Goal: Information Seeking & Learning: Learn about a topic

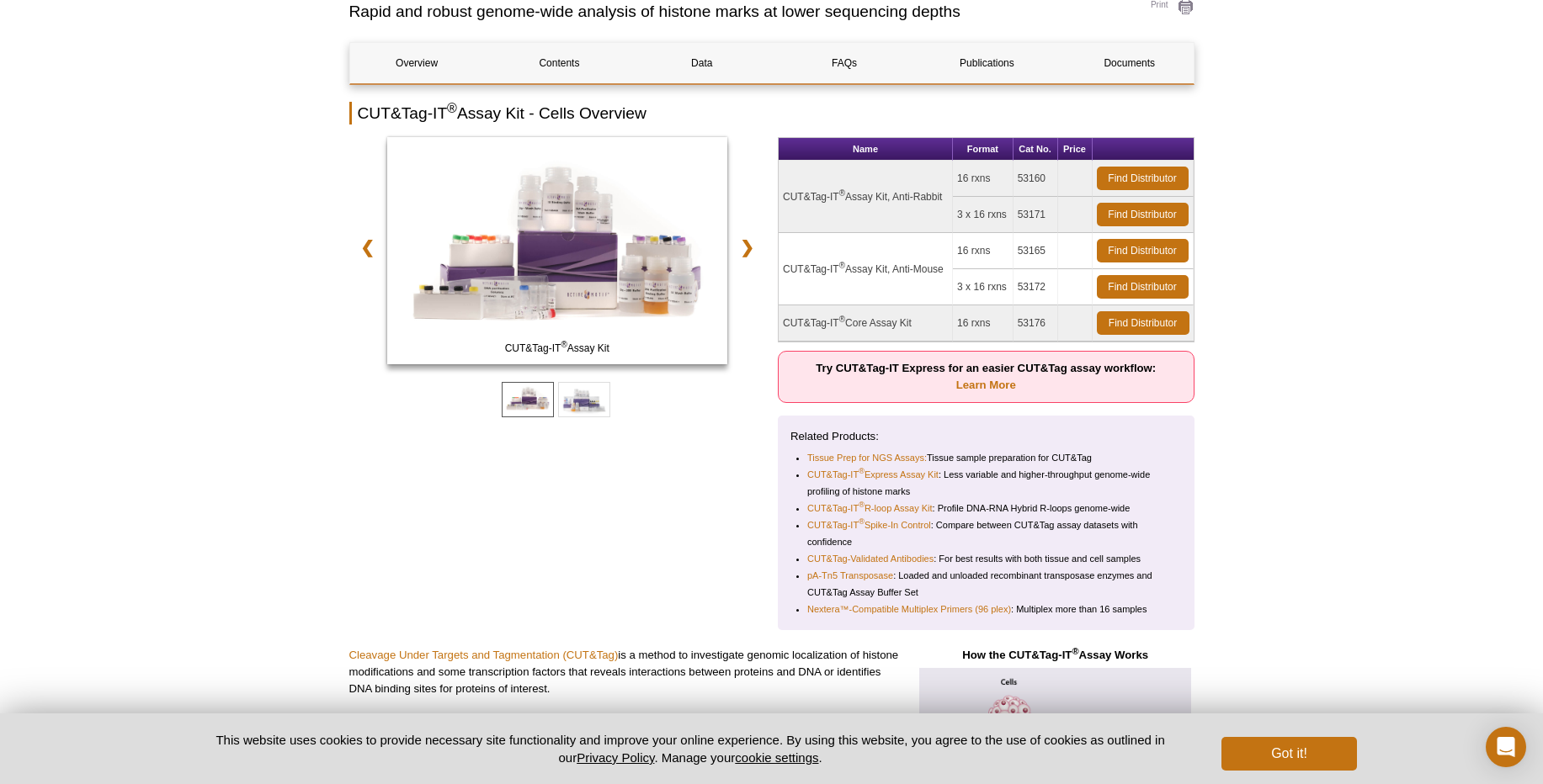
scroll to position [202, 0]
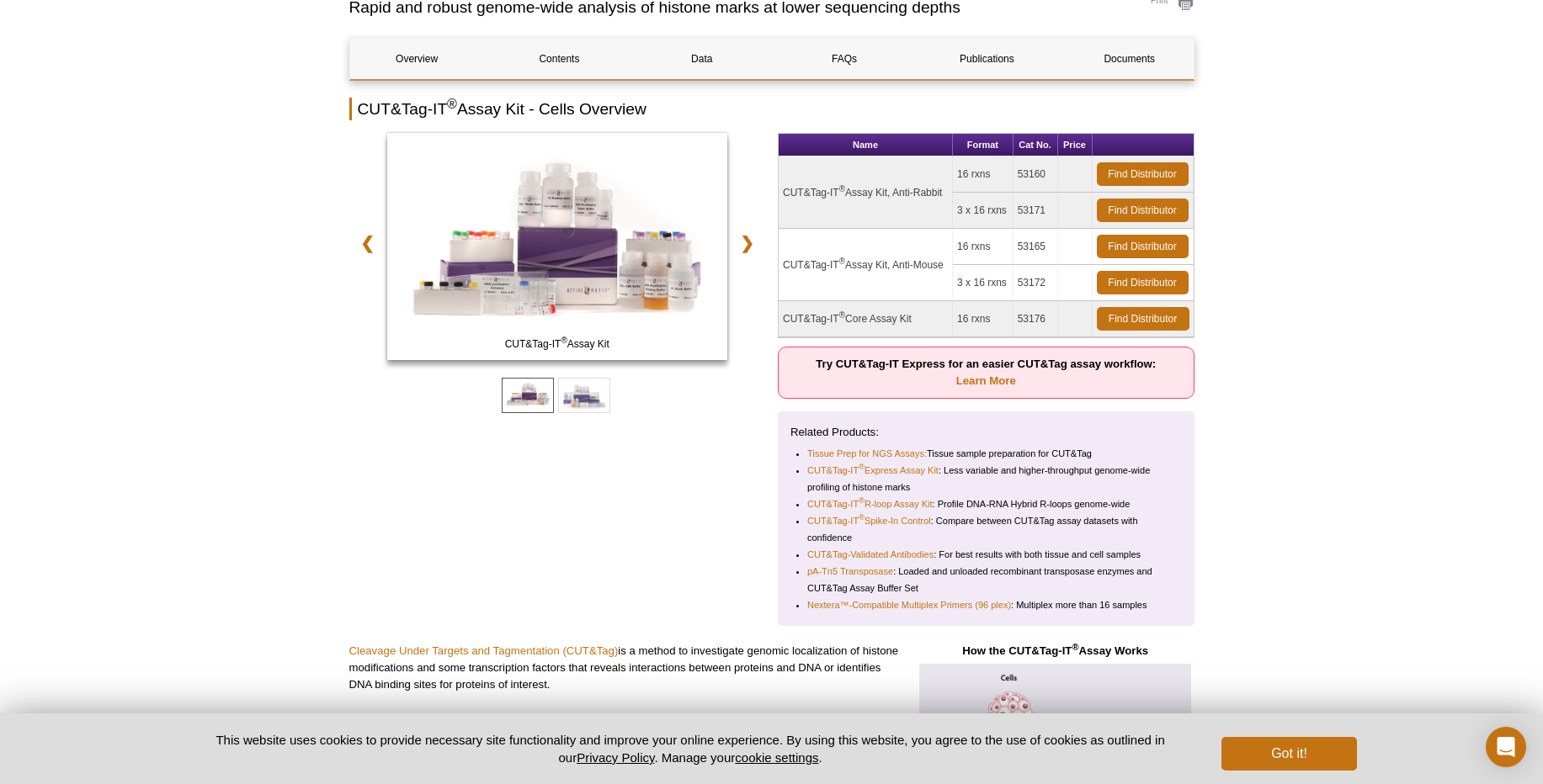
click at [917, 260] on td "CUT&Tag-IT ® Assay Kit, Anti-Mouse" at bounding box center [866, 265] width 174 height 73
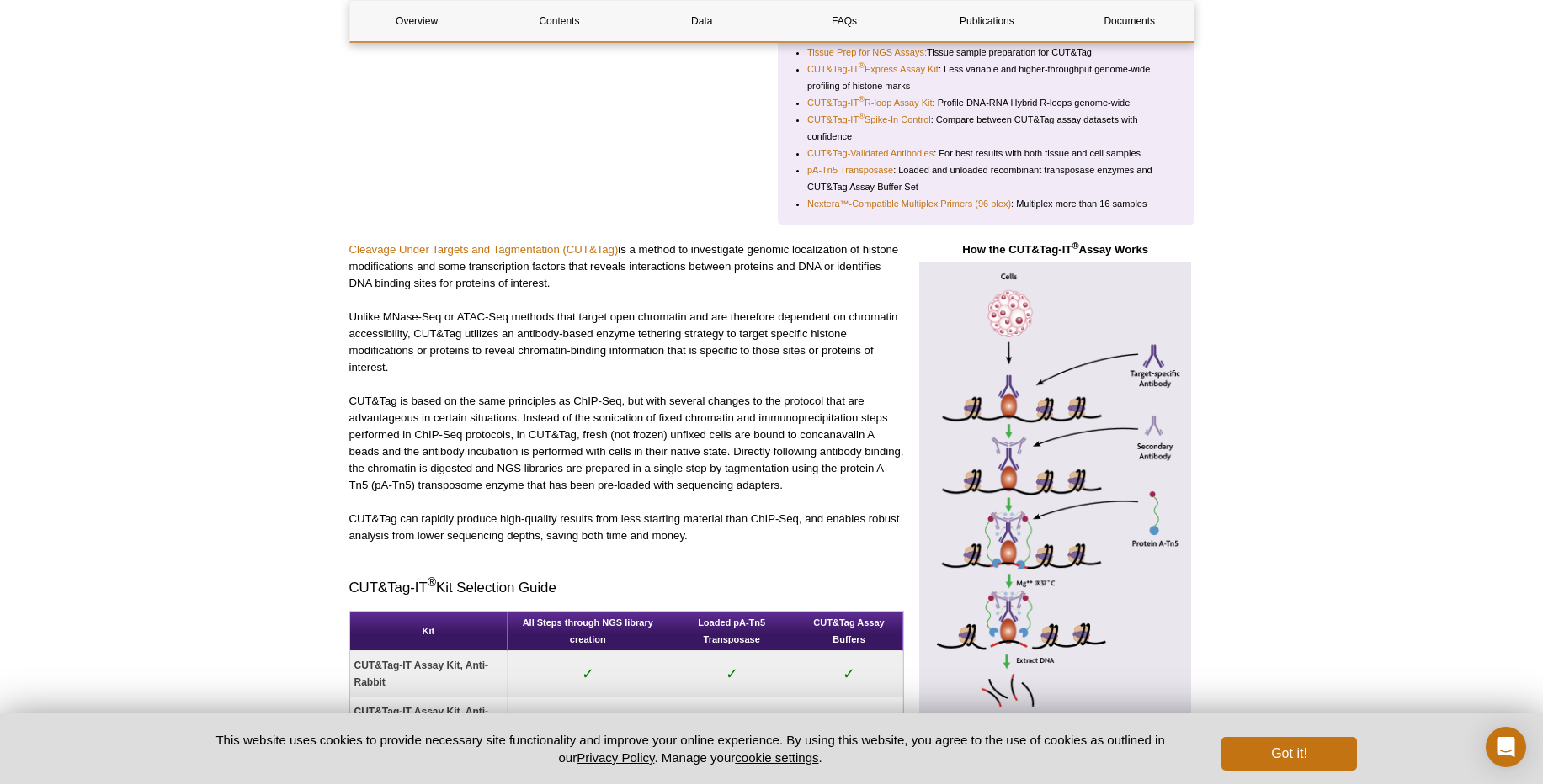
scroll to position [606, 0]
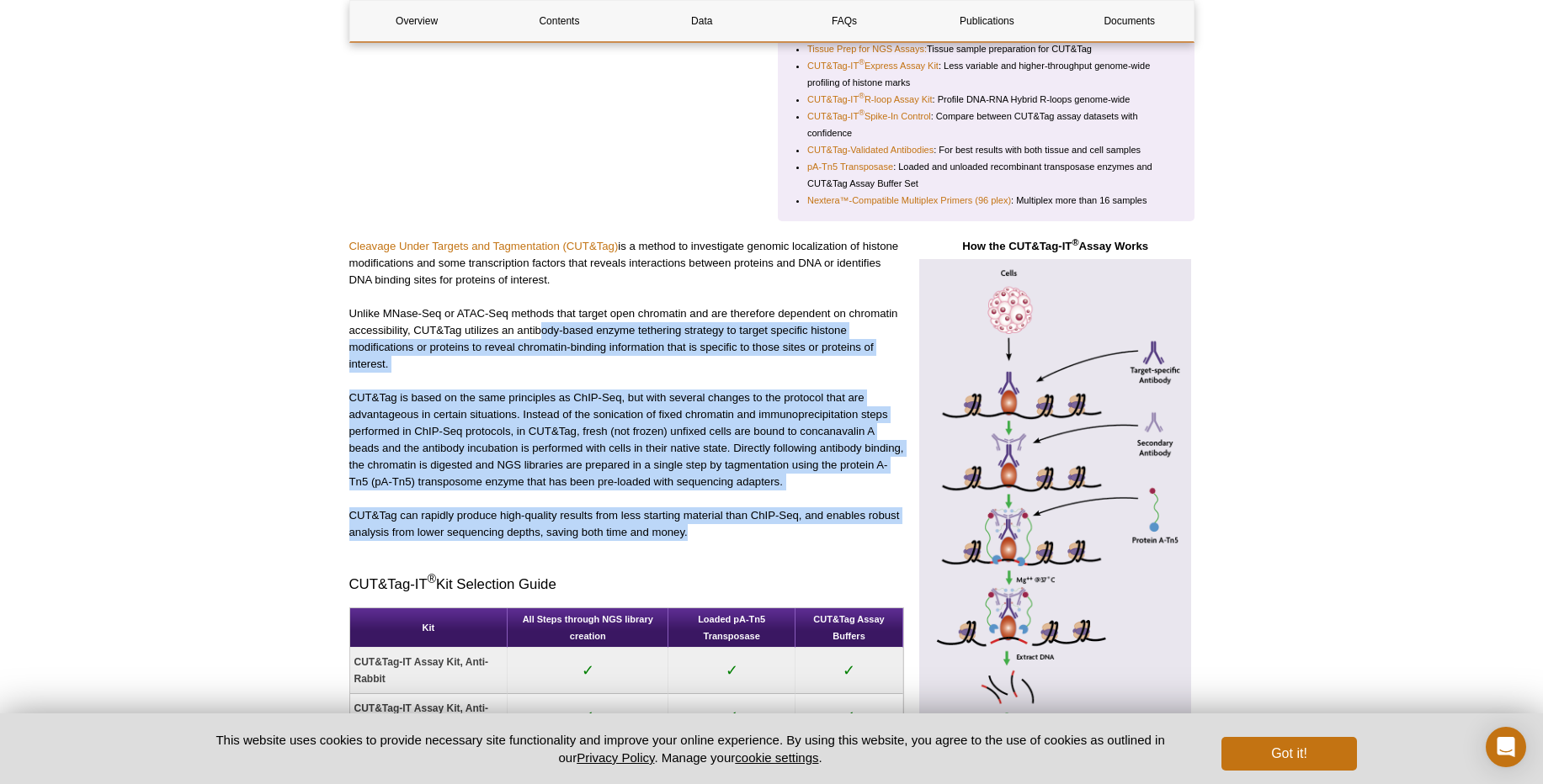
drag, startPoint x: 542, startPoint y: 328, endPoint x: 844, endPoint y: 539, distance: 368.4
click at [844, 539] on div "Cleavage Under Targets and Tagmentation (CUT&Tag) is a method to investigate ge…" at bounding box center [626, 619] width 554 height 763
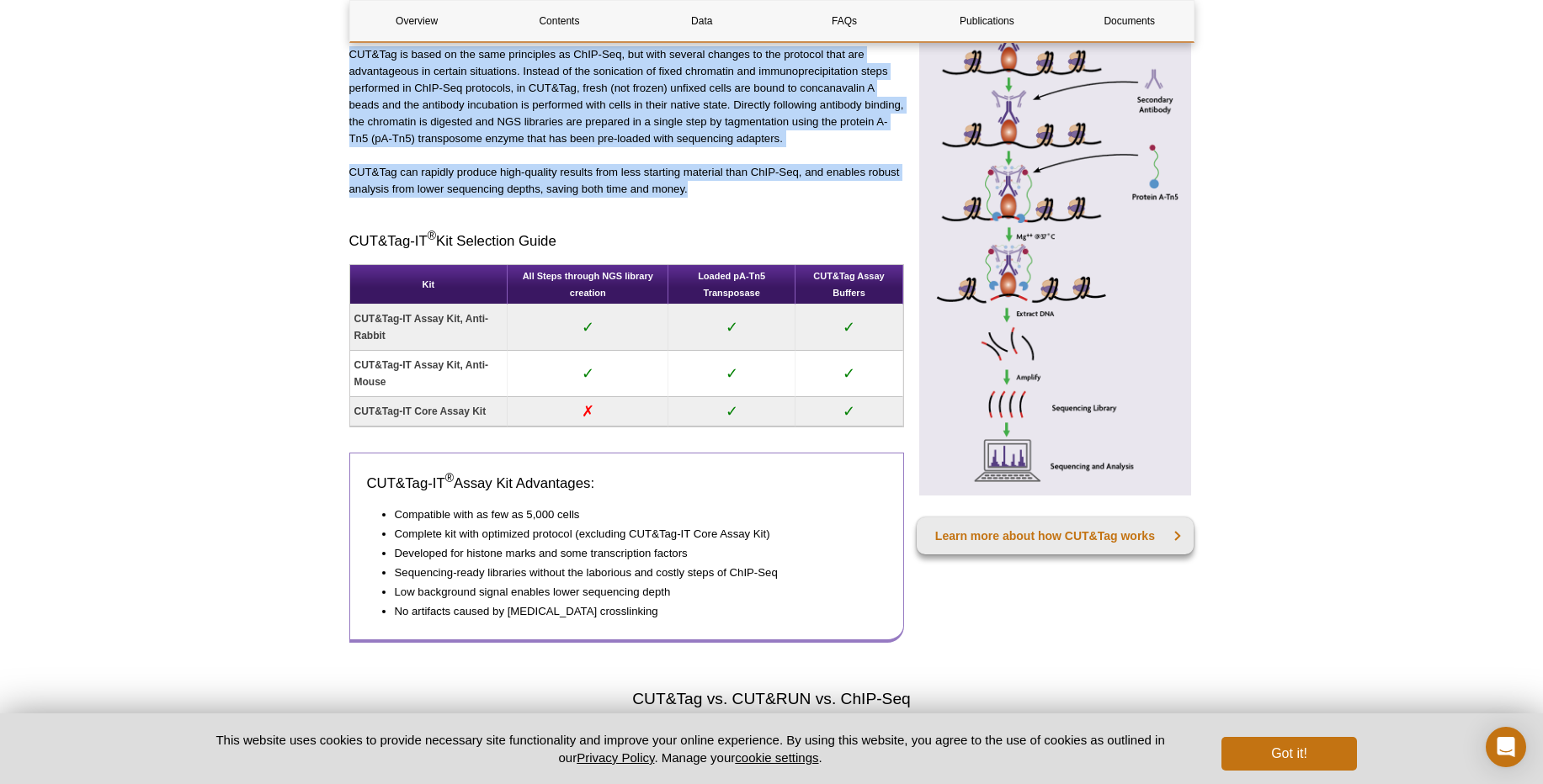
scroll to position [1010, 0]
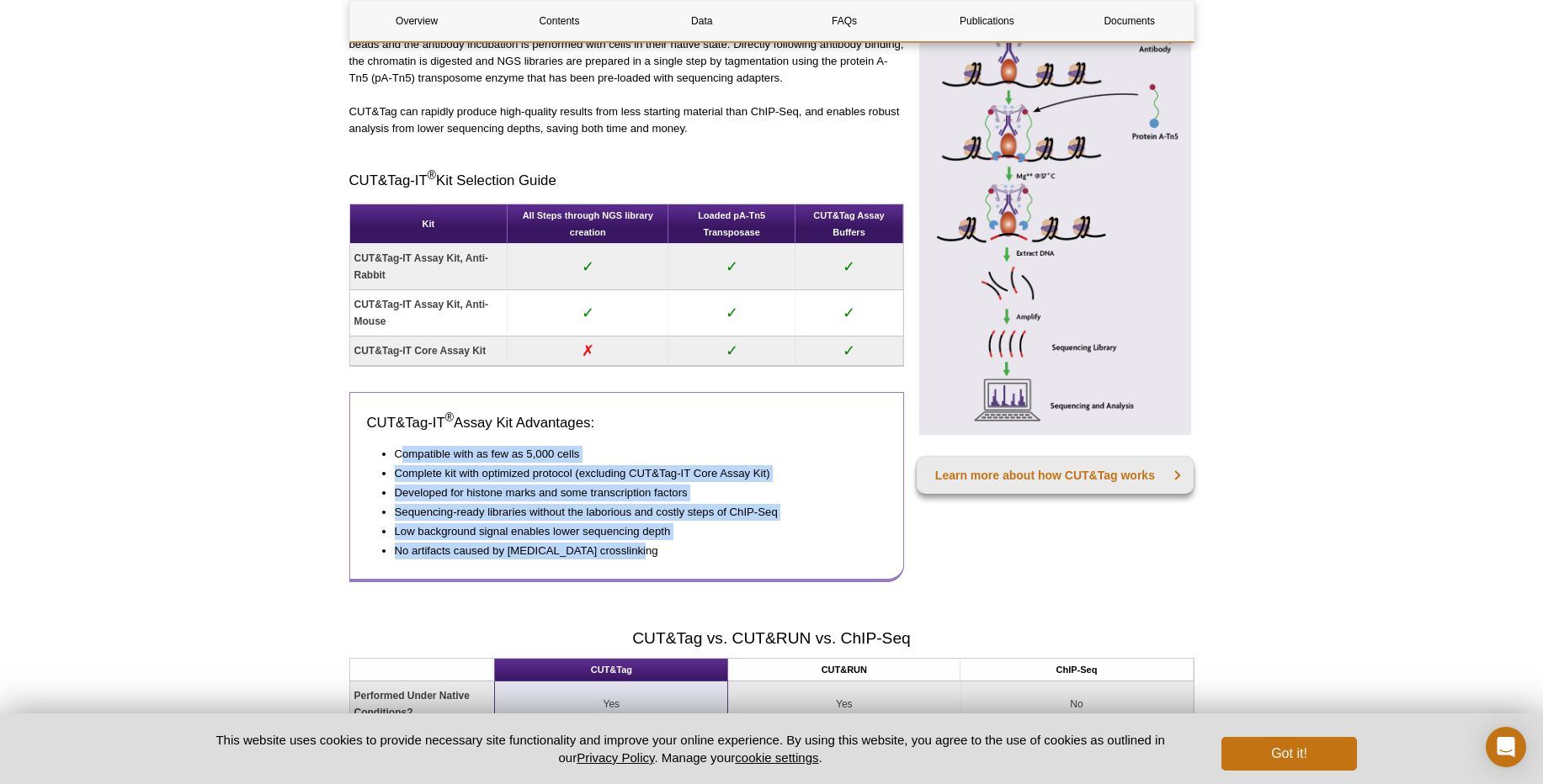
drag, startPoint x: 402, startPoint y: 452, endPoint x: 654, endPoint y: 557, distance: 273.0
click at [654, 557] on ul "Compatible with as few as 5,000 cells Complete kit with optimized protocol (exc…" at bounding box center [619, 503] width 503 height 113
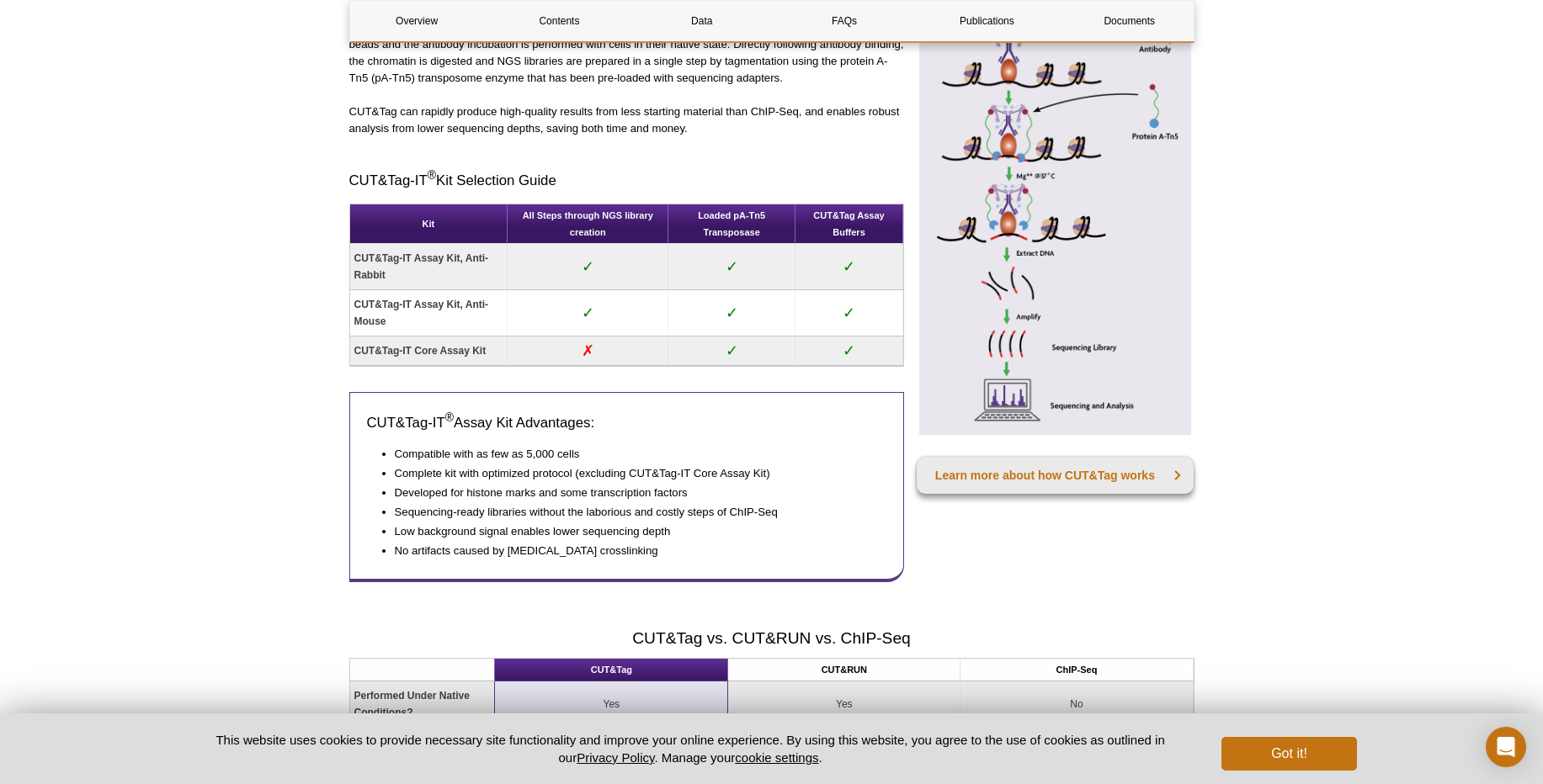
click at [1044, 574] on div "How the CUT&Tag-IT ® Assay Works Learn more about how CUT&Tag works" at bounding box center [1056, 216] width 278 height 763
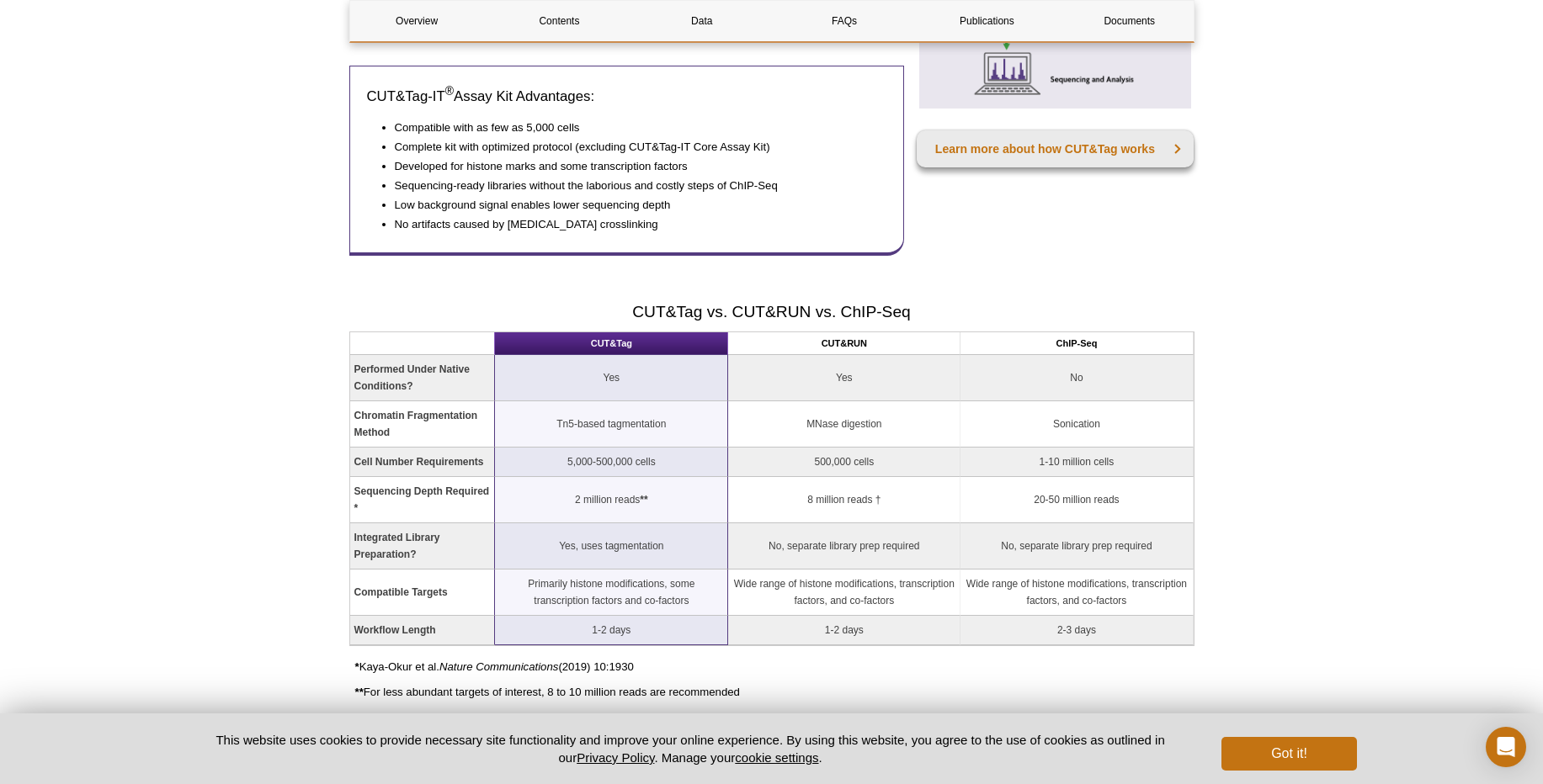
scroll to position [1414, 0]
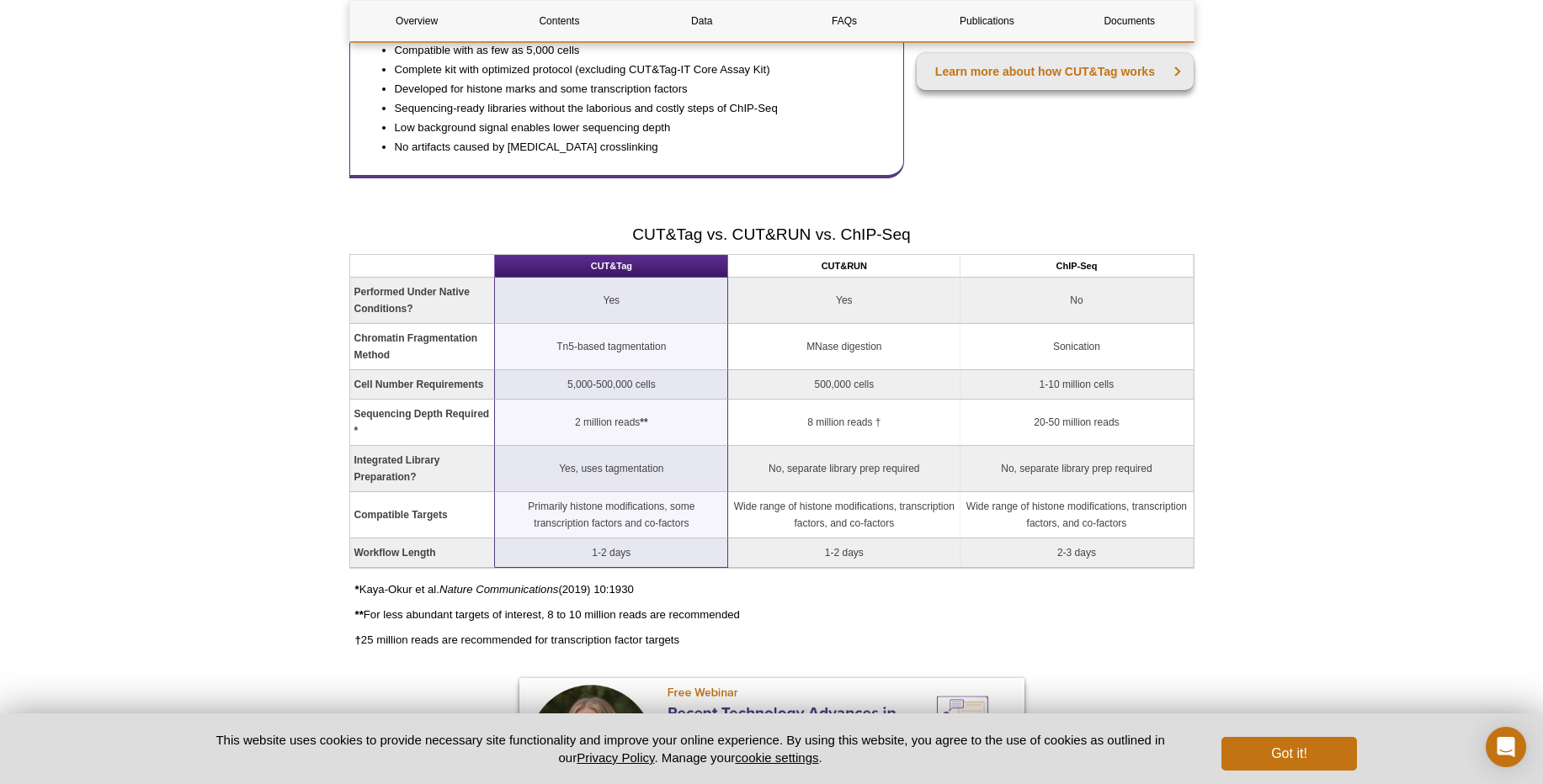
click at [683, 584] on p "* Kaya-Okur et al. Nature Communications (2019) 10:1930" at bounding box center [775, 590] width 839 height 17
drag, startPoint x: 432, startPoint y: 613, endPoint x: 789, endPoint y: 641, distance: 358.1
click at [789, 641] on p "† 25 million reads are recommended for transcription factor targets" at bounding box center [775, 640] width 839 height 17
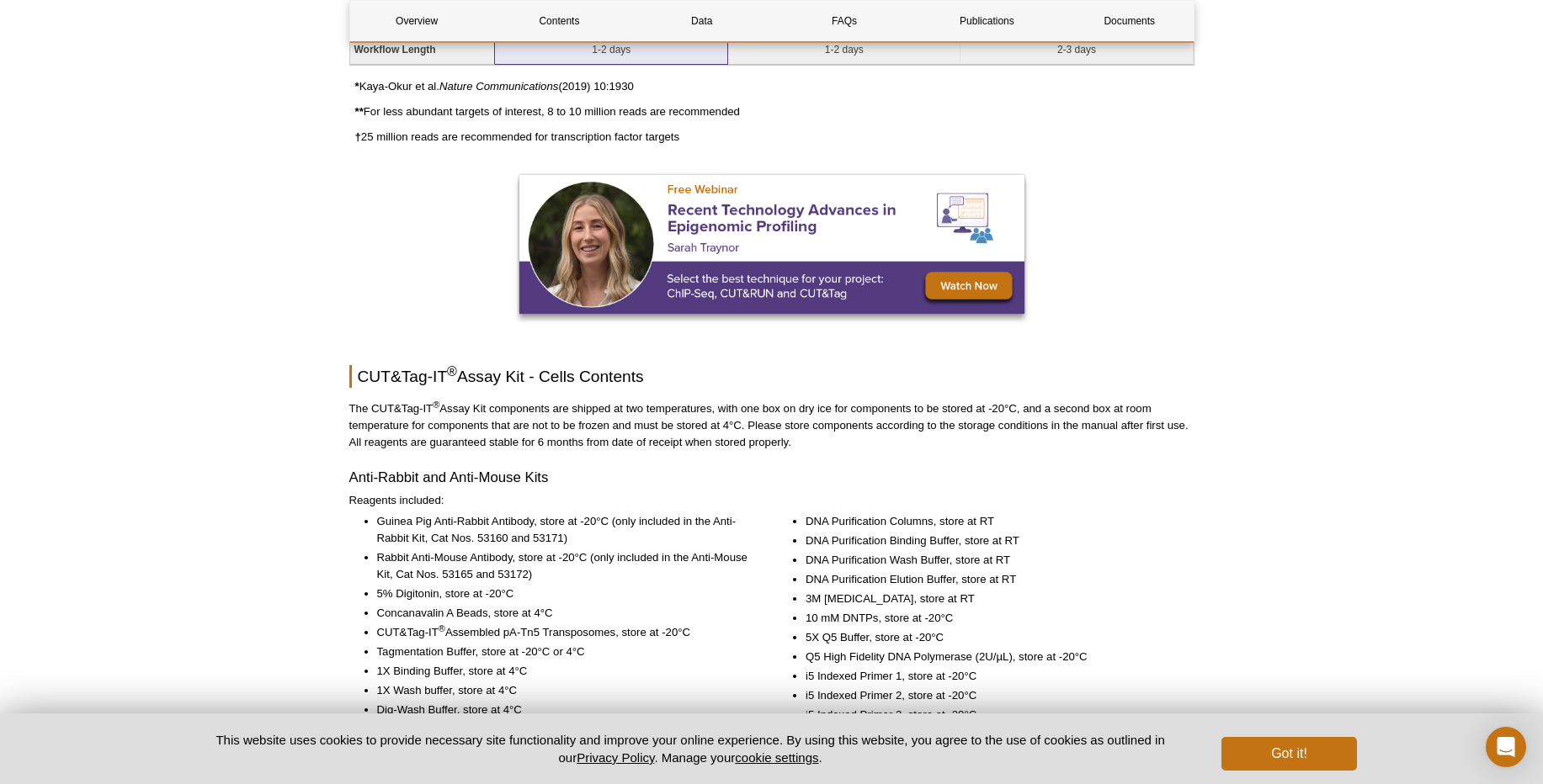
scroll to position [1919, 0]
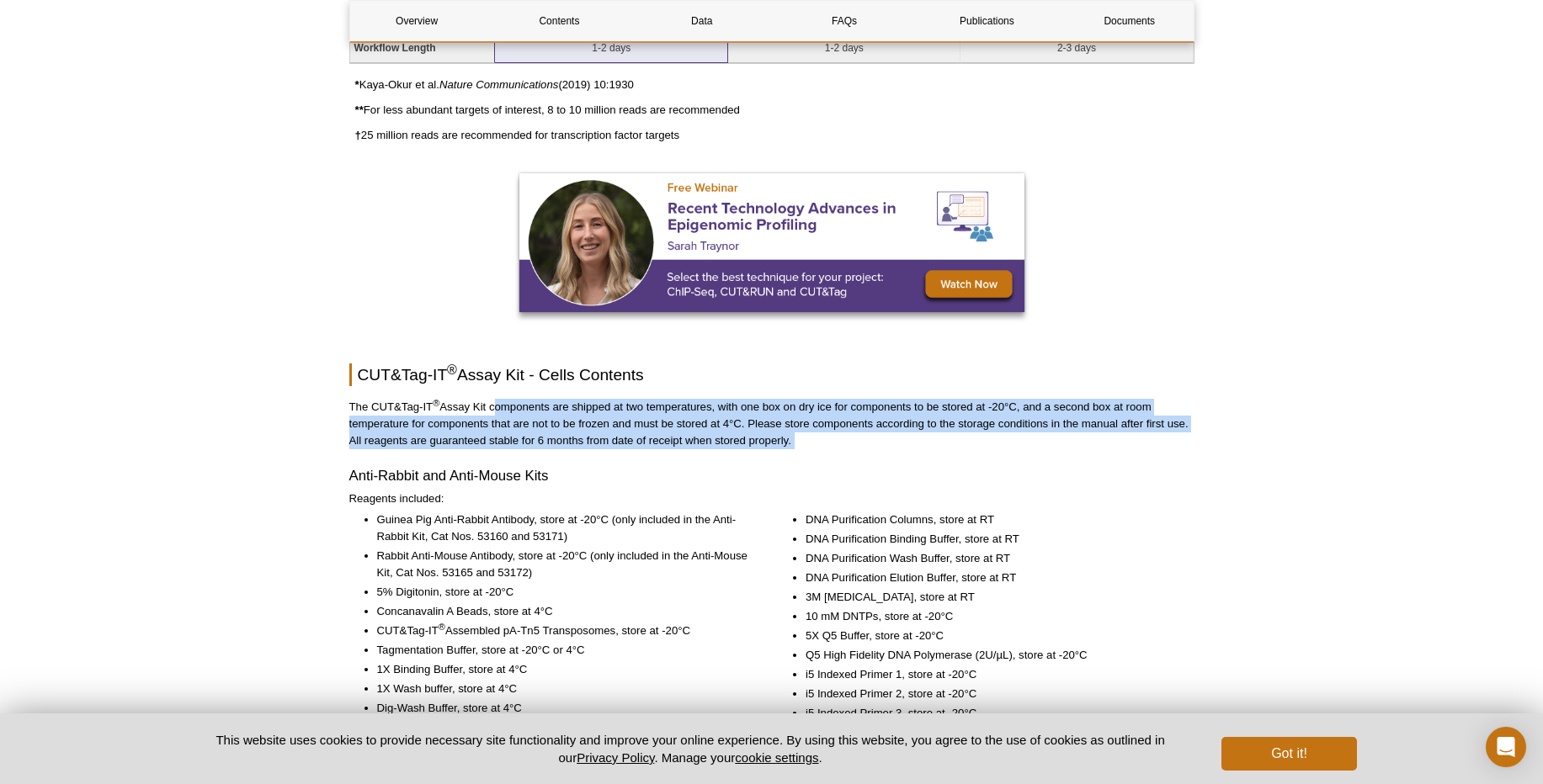
drag, startPoint x: 491, startPoint y: 405, endPoint x: 852, endPoint y: 450, distance: 363.8
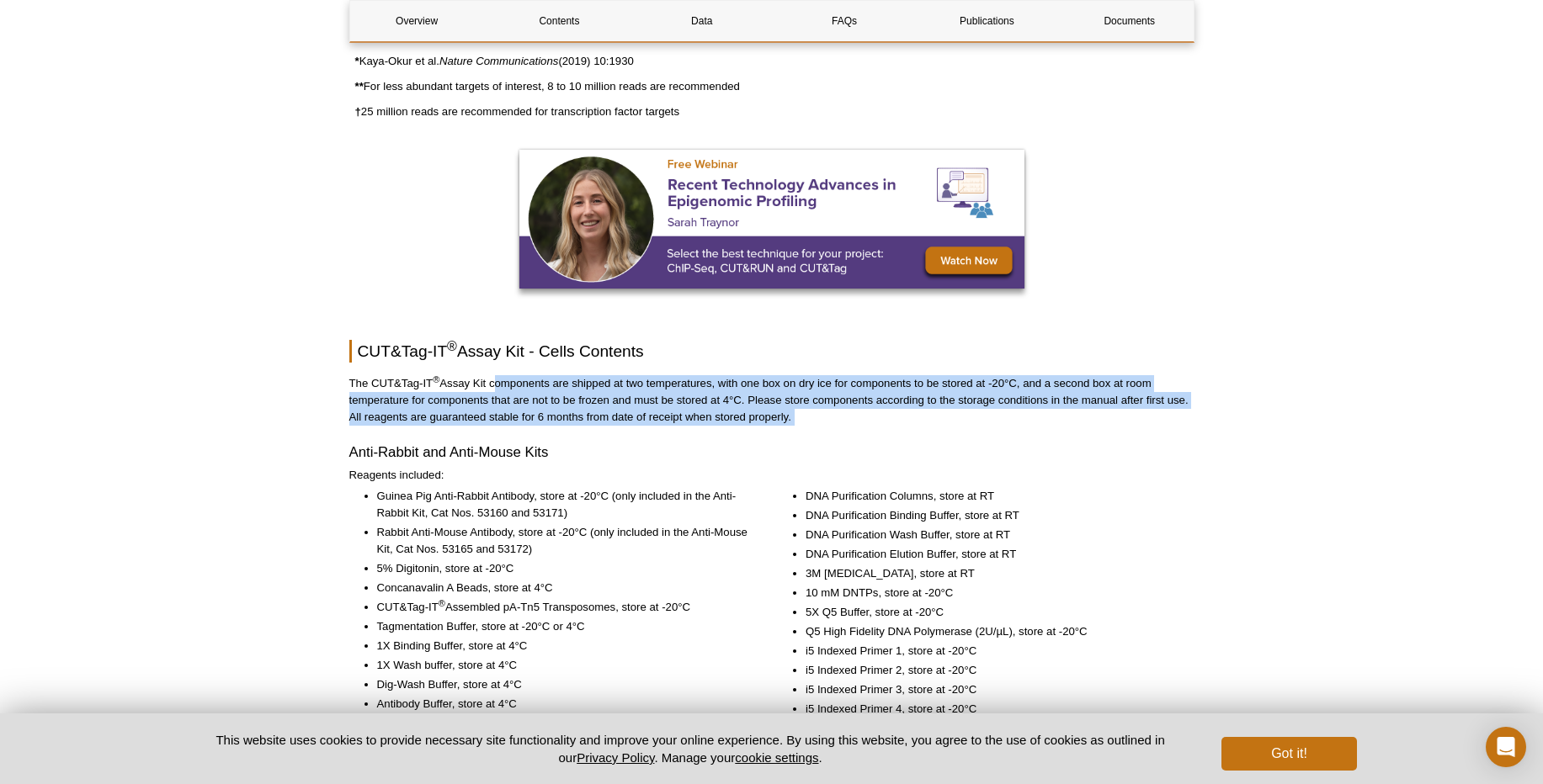
scroll to position [2121, 0]
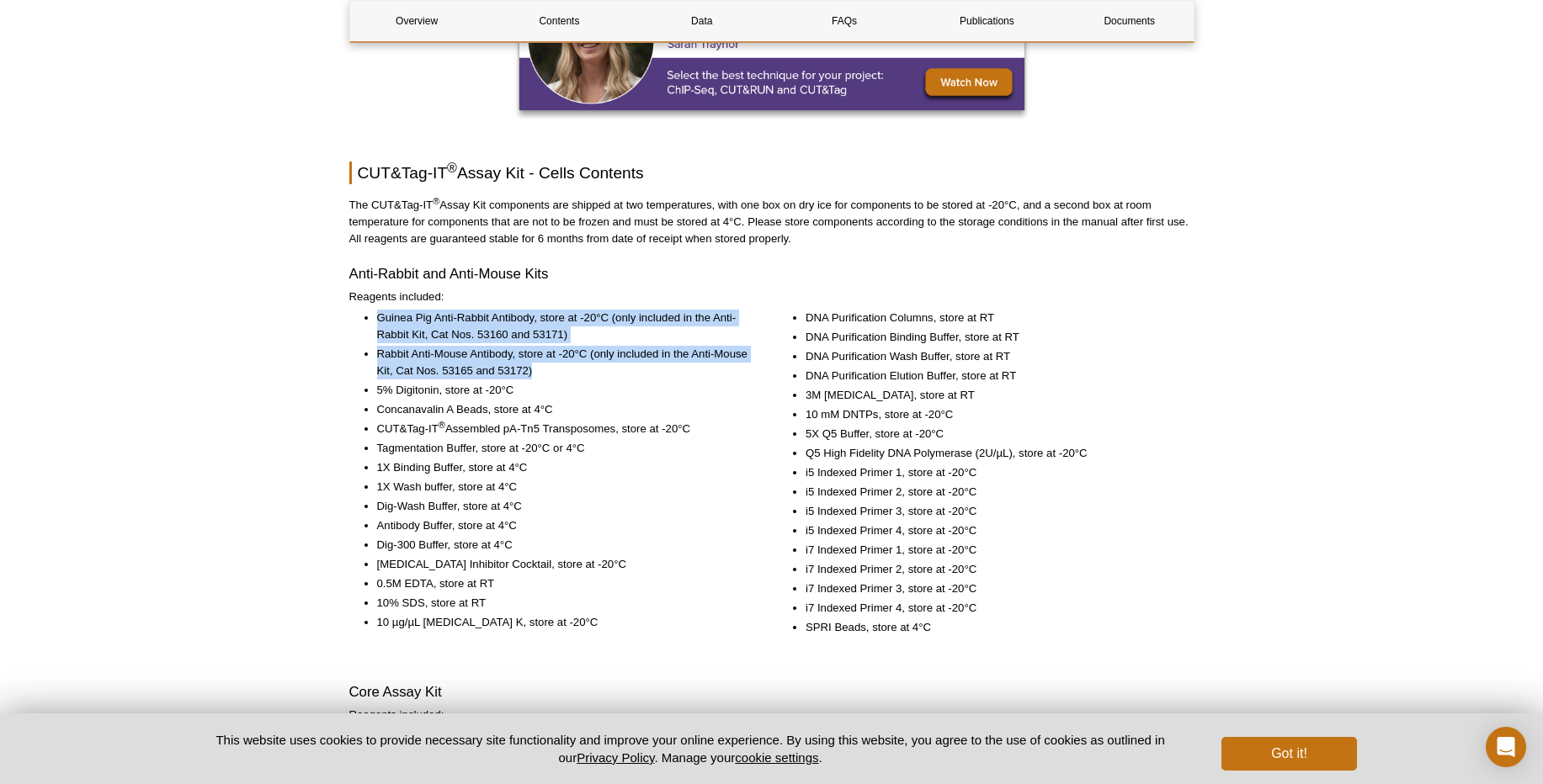
drag, startPoint x: 379, startPoint y: 320, endPoint x: 587, endPoint y: 375, distance: 215.1
click at [587, 375] on ul "Guinea Pig Anti-Rabbit Antibody, store at -20°C (only included in the Anti-Rabb…" at bounding box center [549, 470] width 400 height 322
click at [587, 375] on li "Rabbit Anti-Mouse Antibody, store at -20°C (only included in the Anti-Mouse Kit…" at bounding box center [563, 363] width 372 height 34
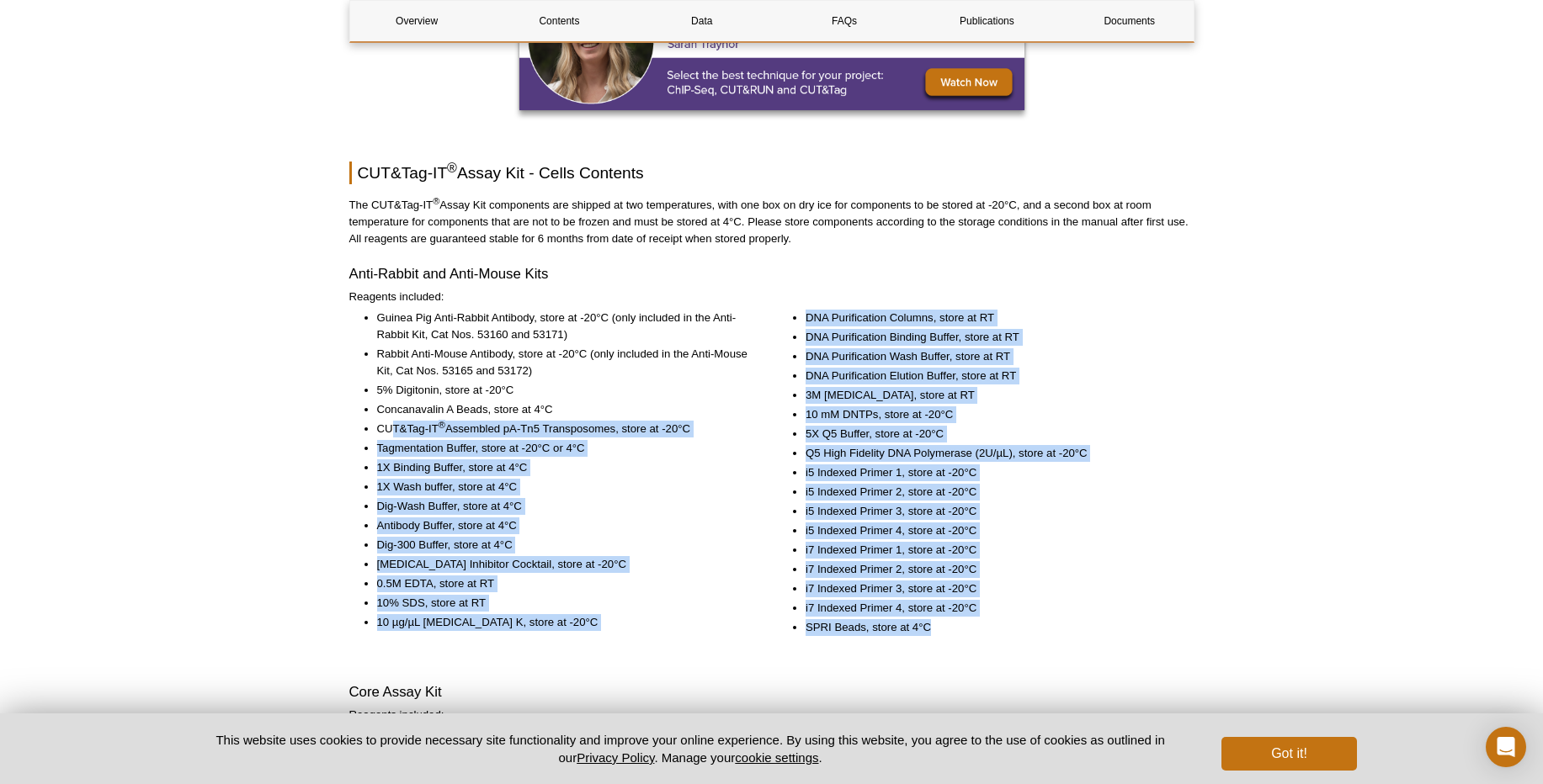
drag, startPoint x: 395, startPoint y: 428, endPoint x: 1021, endPoint y: 635, distance: 659.3
click at [1021, 635] on div "Guinea Pig Anti-Rabbit Antibody, store at -20°C (only included in the Anti-Rabb…" at bounding box center [771, 487] width 845 height 356
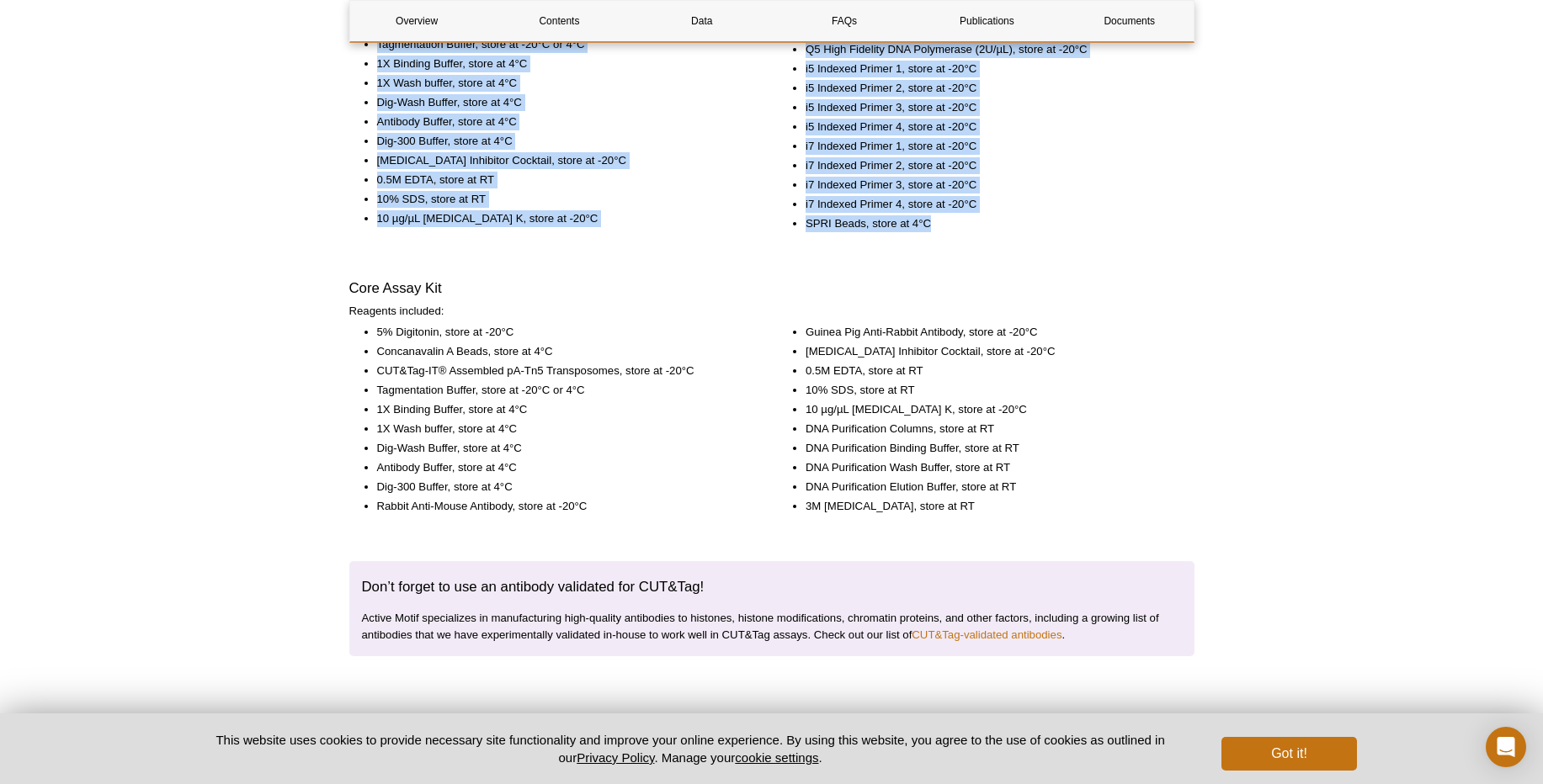
scroll to position [2626, 0]
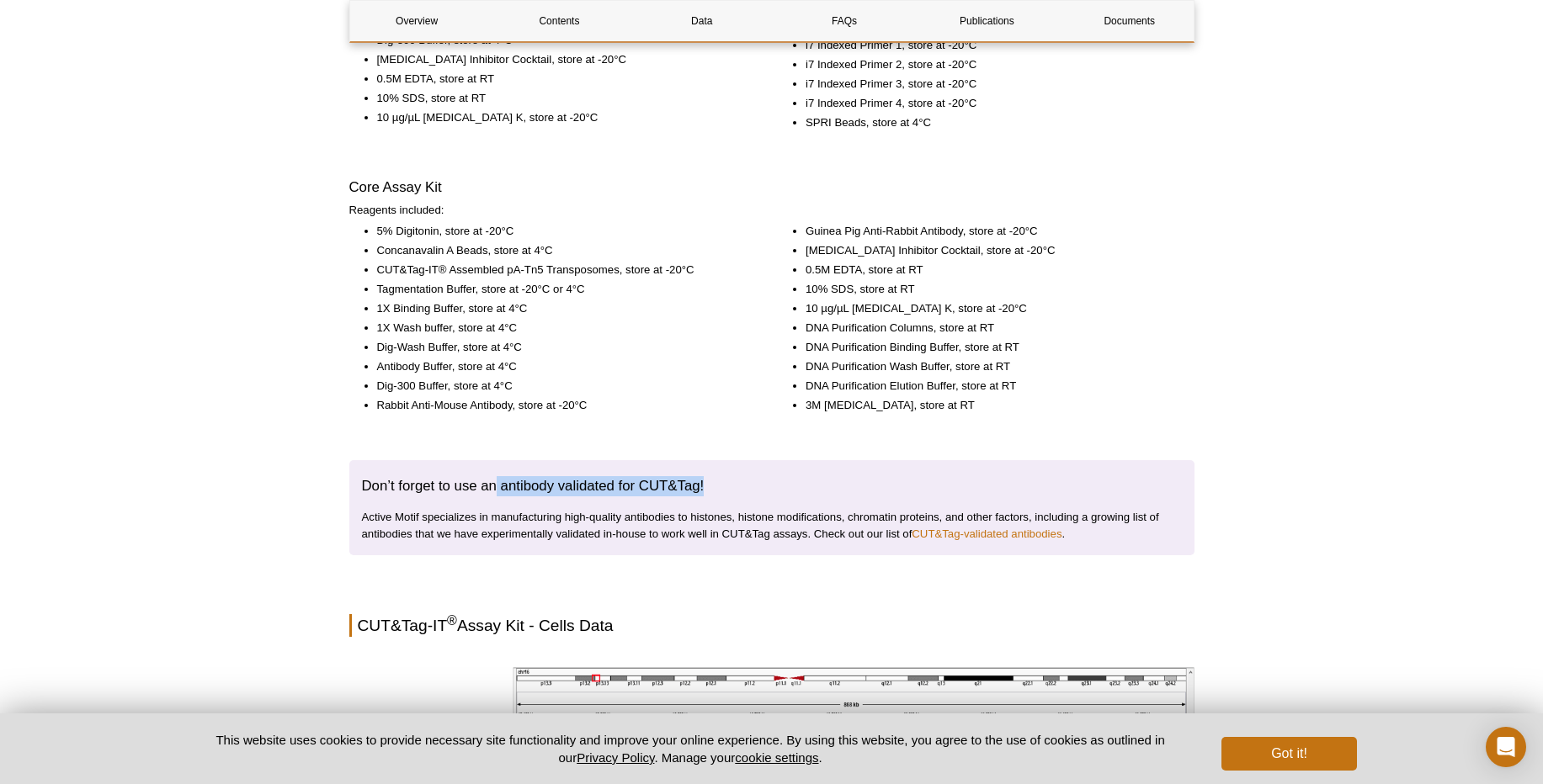
drag, startPoint x: 494, startPoint y: 486, endPoint x: 734, endPoint y: 490, distance: 240.0
click at [734, 490] on h3 "Don’t forget to use an antibody validated for CUT&Tag!" at bounding box center [772, 486] width 820 height 20
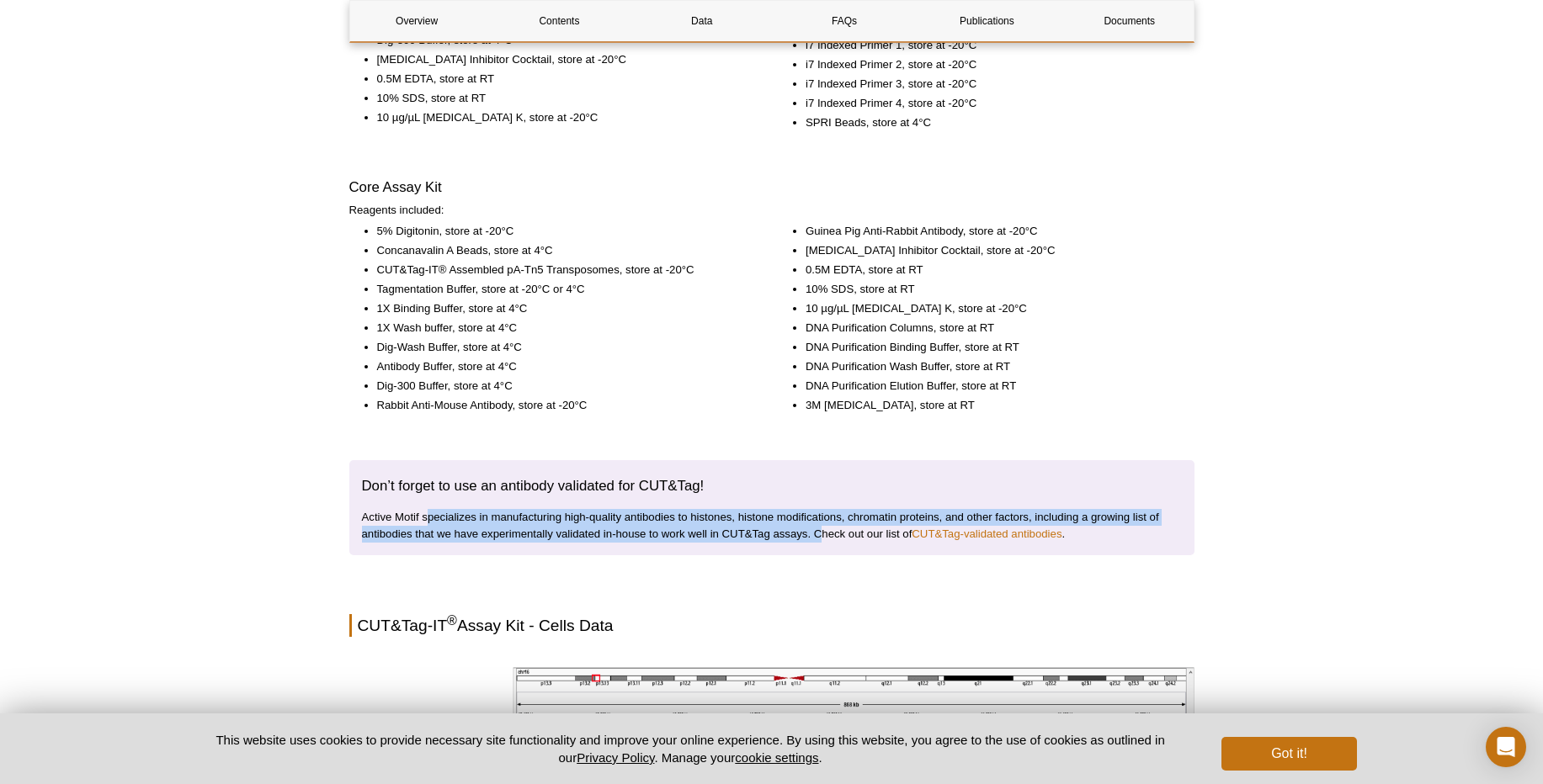
drag, startPoint x: 428, startPoint y: 516, endPoint x: 821, endPoint y: 536, distance: 393.5
click at [821, 536] on p "Active Motif specializes in manufacturing high-quality antibodies to histones, …" at bounding box center [772, 526] width 820 height 34
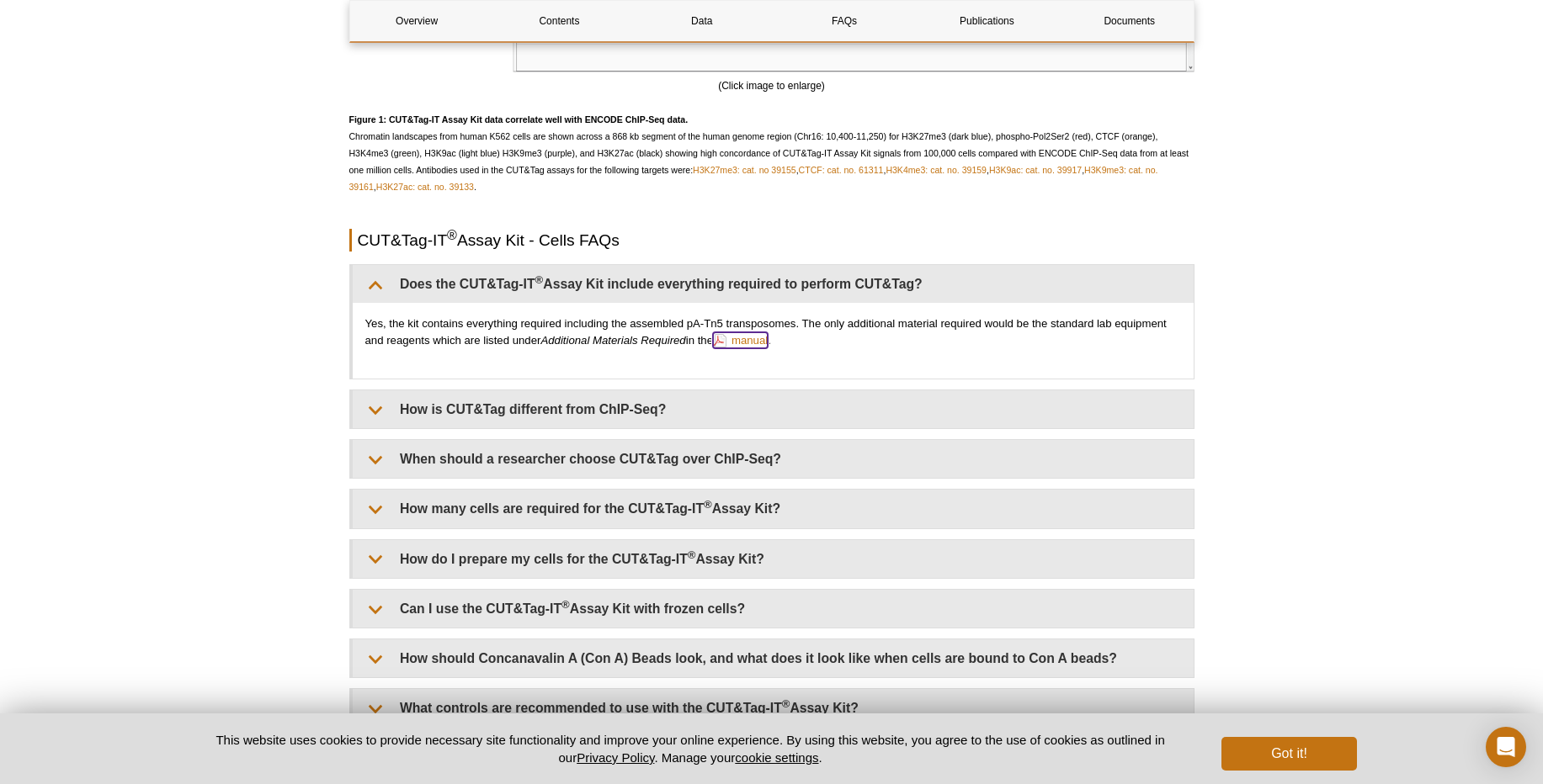
scroll to position [3635, 0]
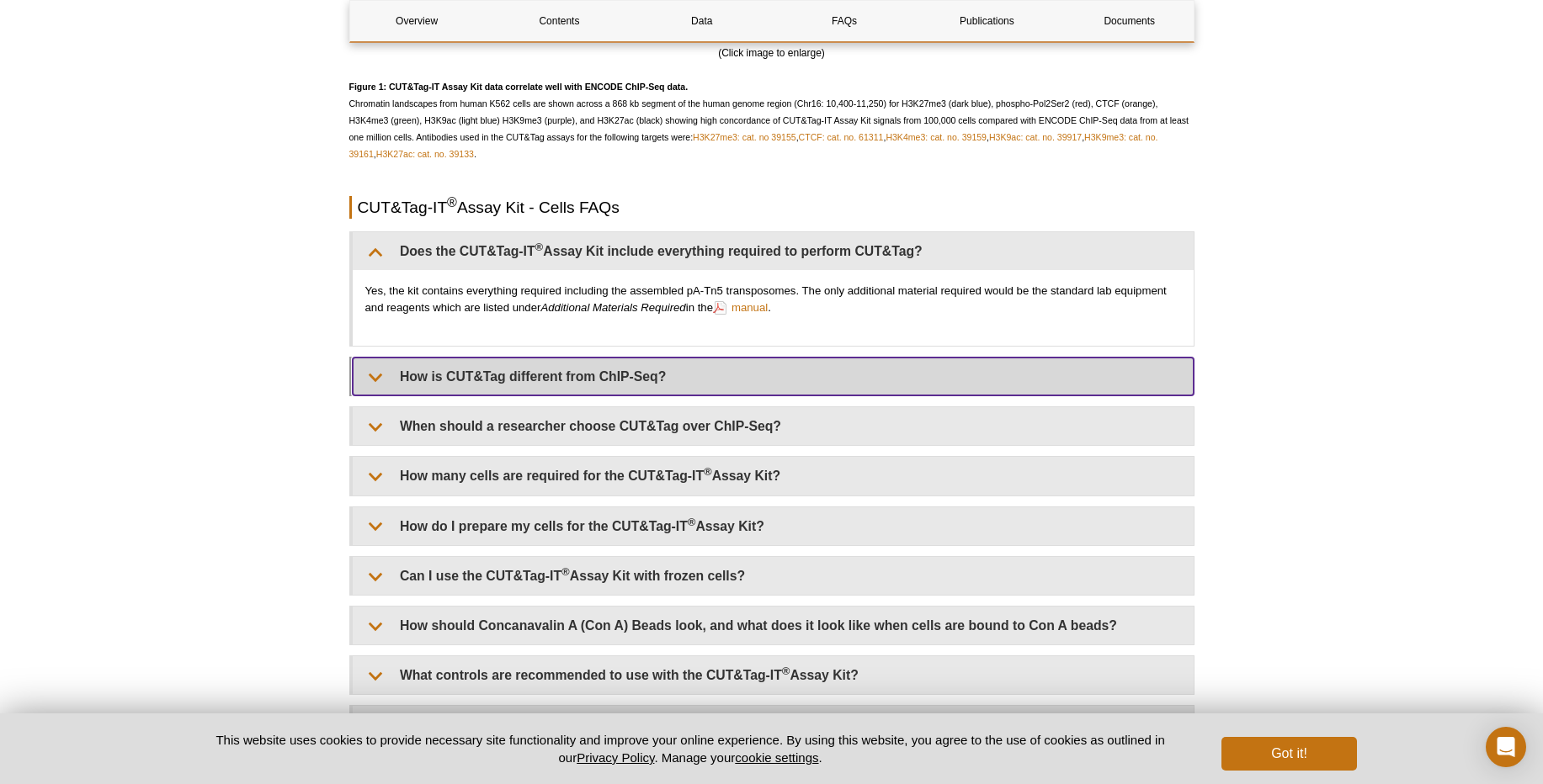
click at [461, 366] on summary "How is CUT&Tag different from ChIP-Seq?" at bounding box center [773, 376] width 841 height 38
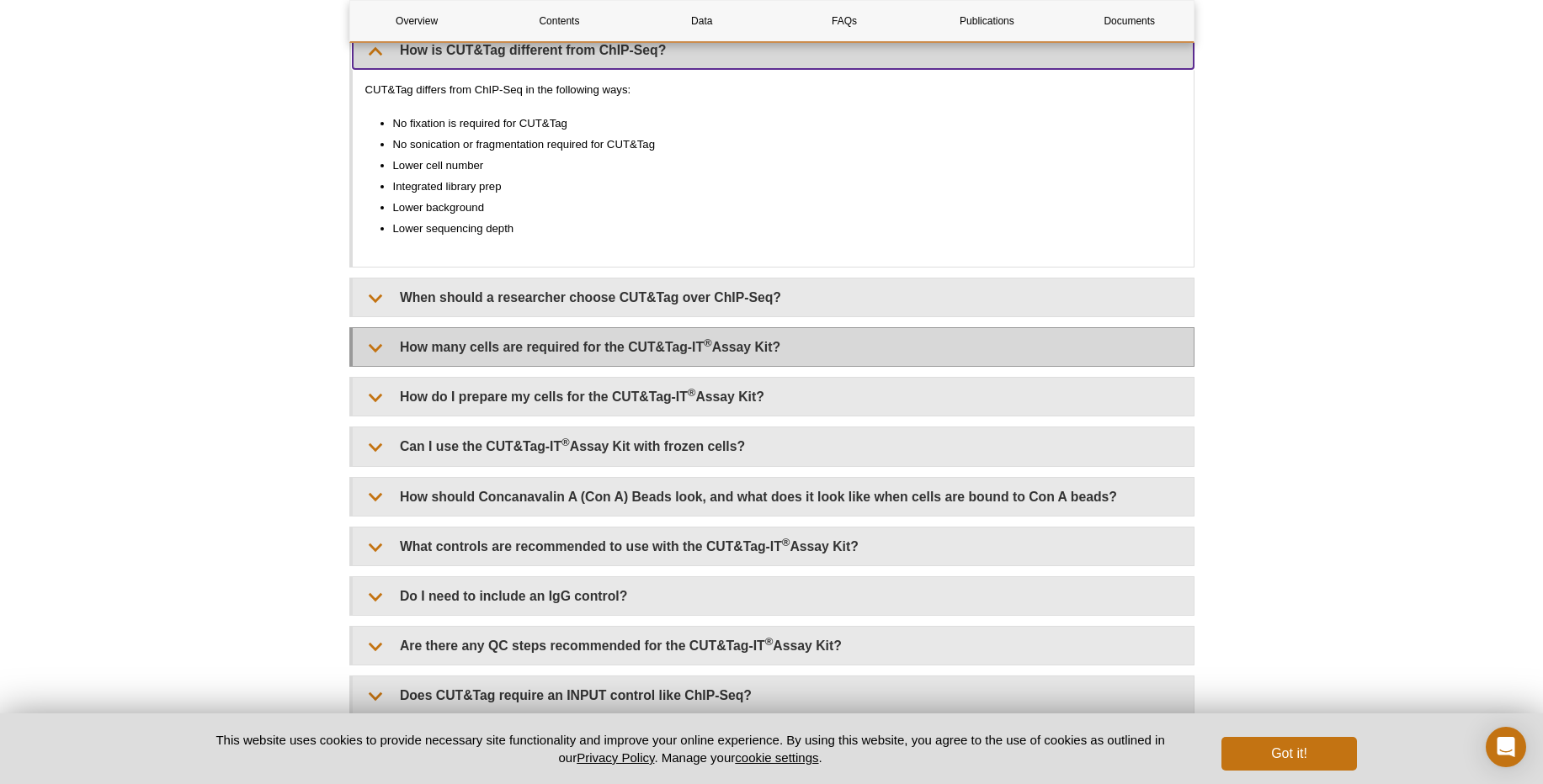
scroll to position [4040, 0]
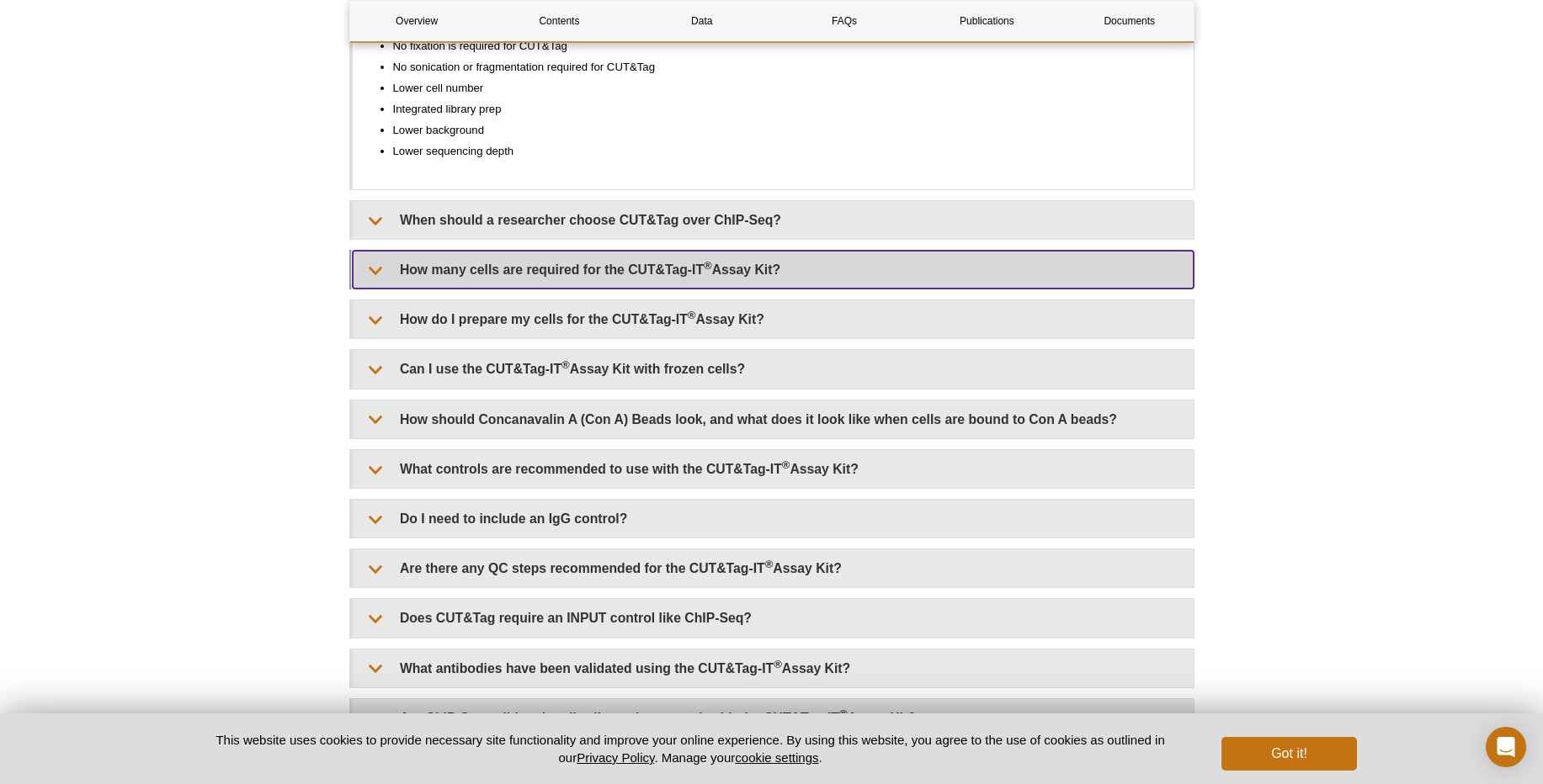
click at [437, 275] on summary "How many cells are required for the CUT&Tag-IT ® Assay Kit?" at bounding box center [773, 270] width 841 height 38
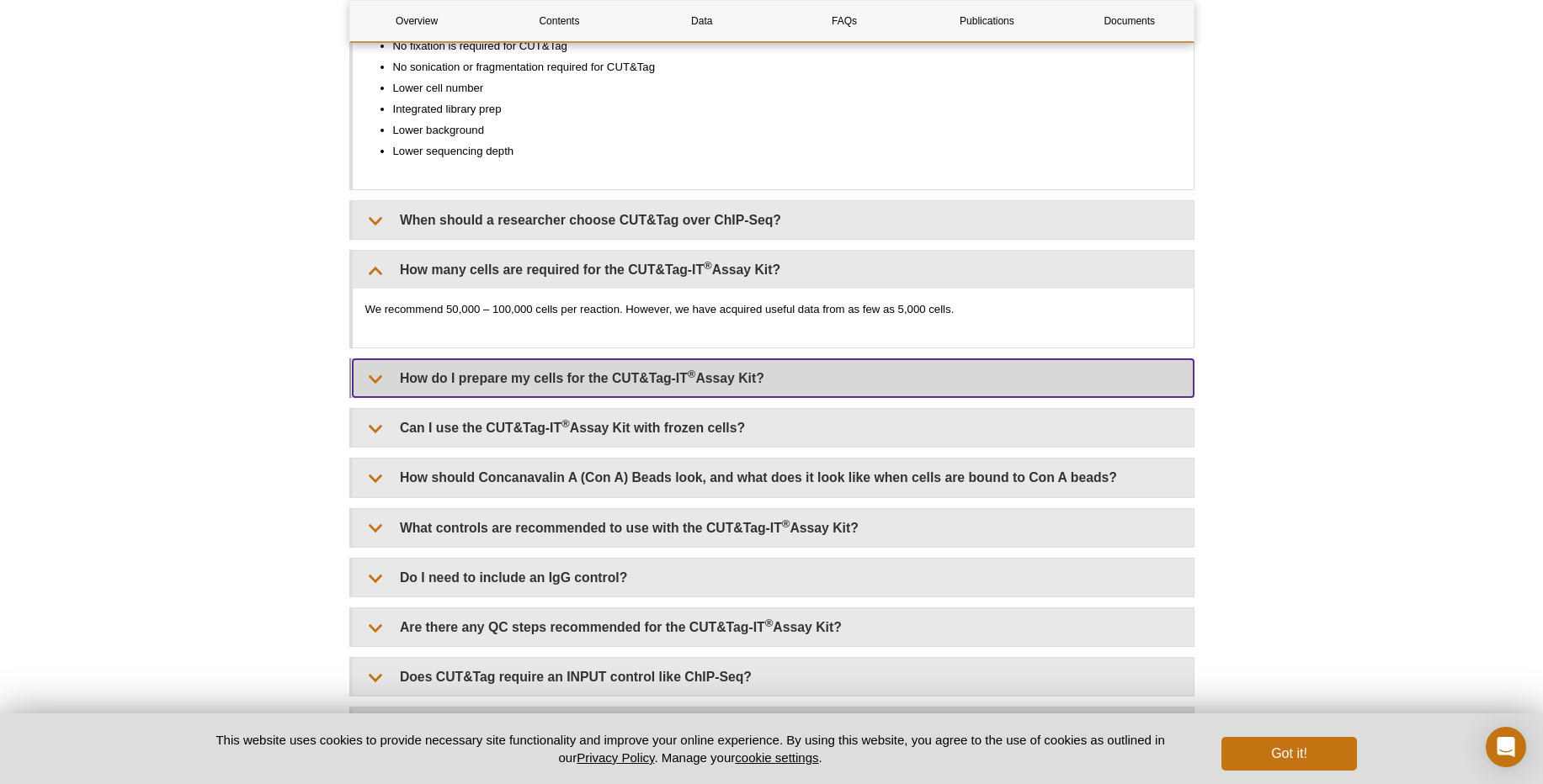
click at [435, 363] on summary "How do I prepare my cells for the CUT&Tag-IT ® Assay Kit?" at bounding box center [773, 378] width 841 height 38
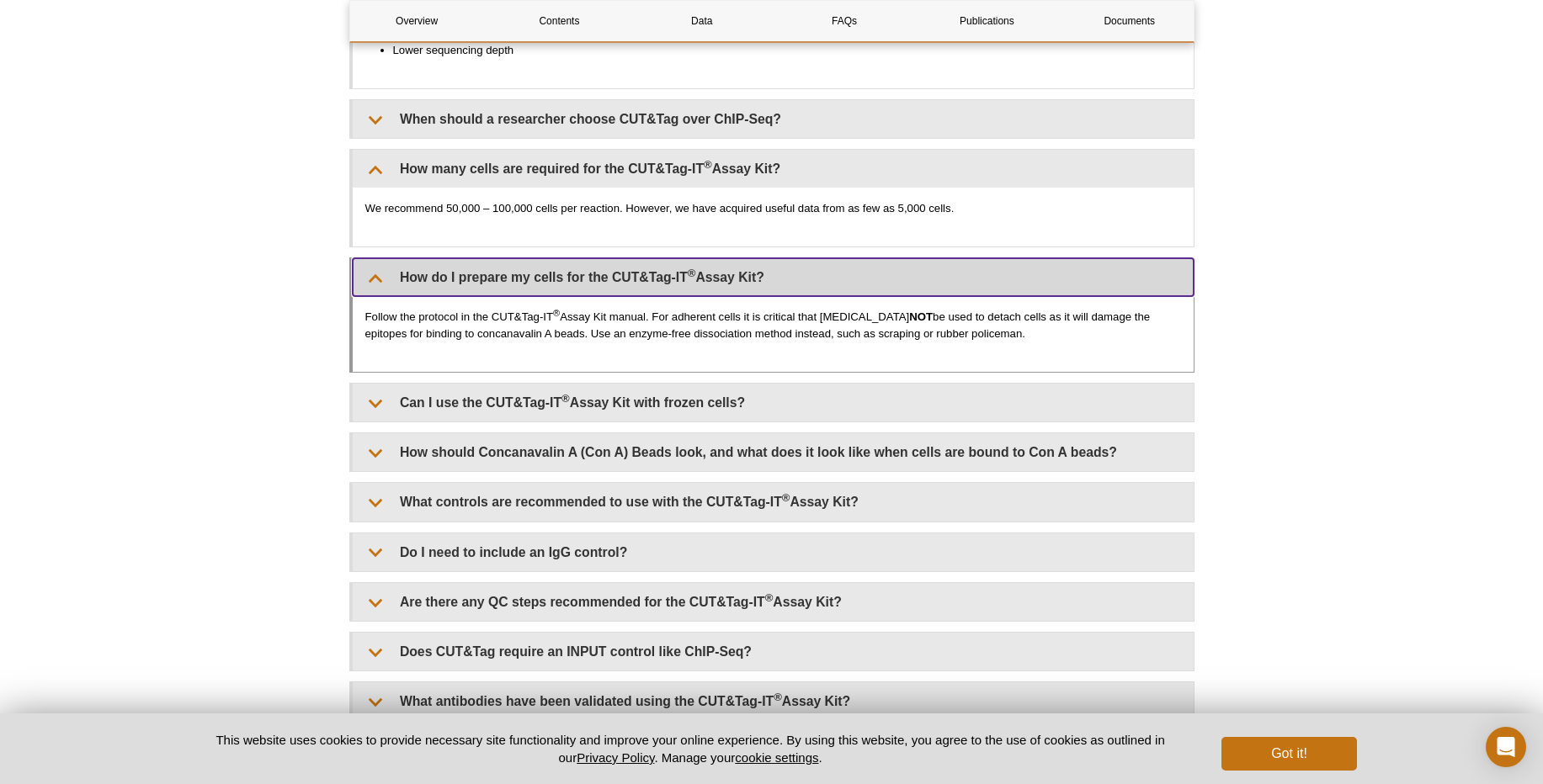
scroll to position [4242, 0]
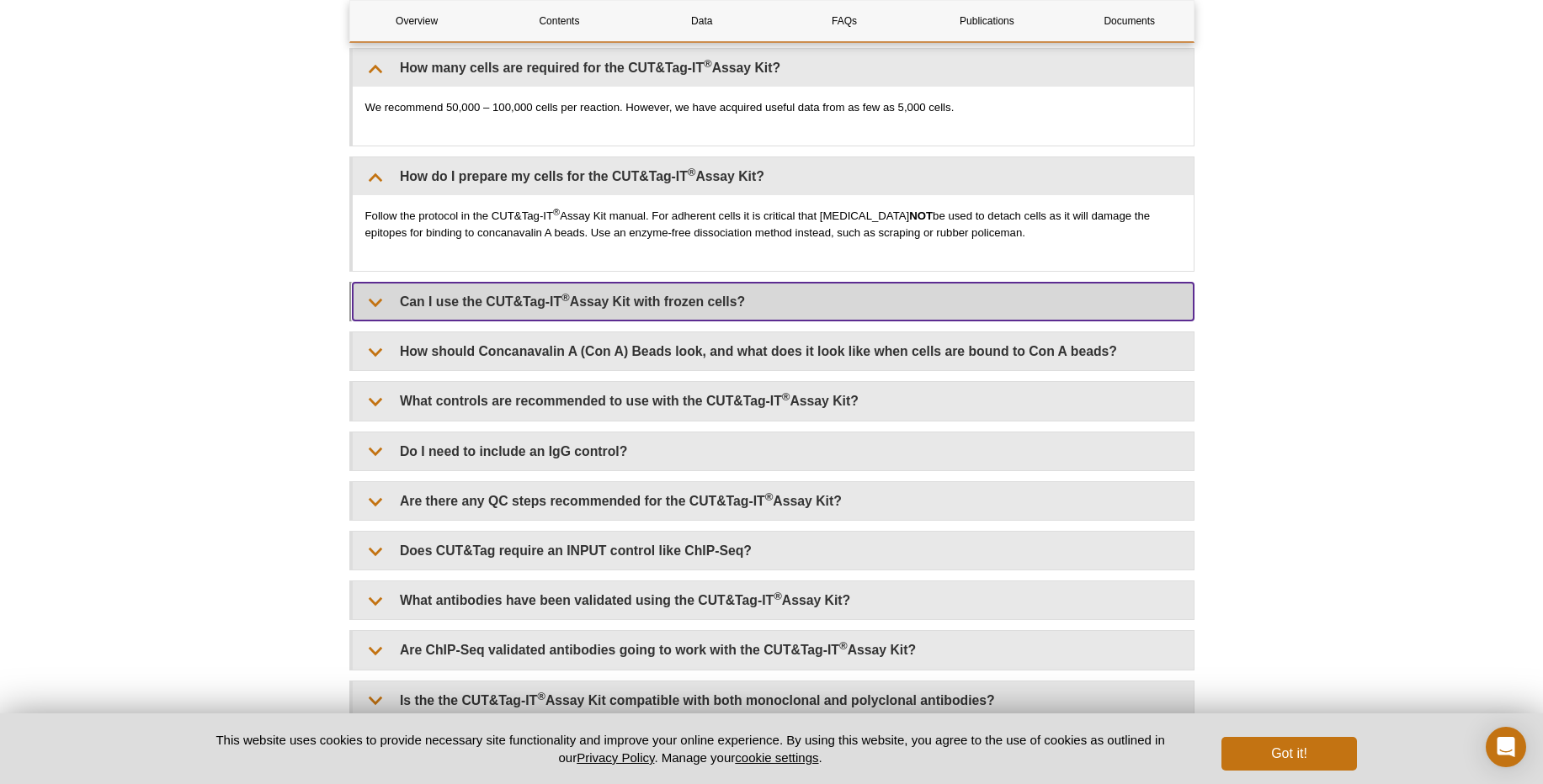
click at [392, 298] on summary "Can I use the CUT&Tag-IT ® Assay Kit with frozen cells?" at bounding box center [773, 302] width 841 height 38
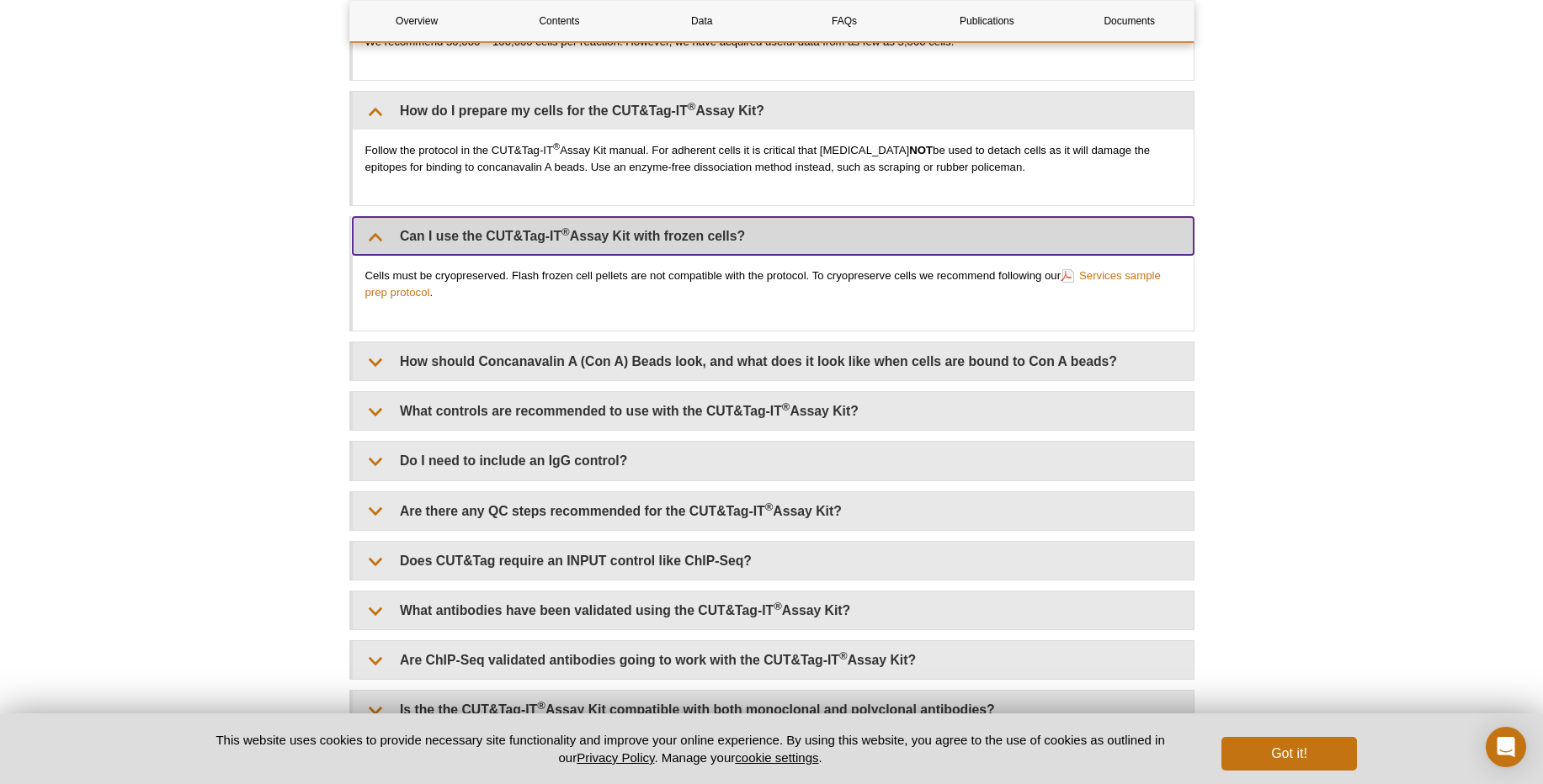
scroll to position [4343, 0]
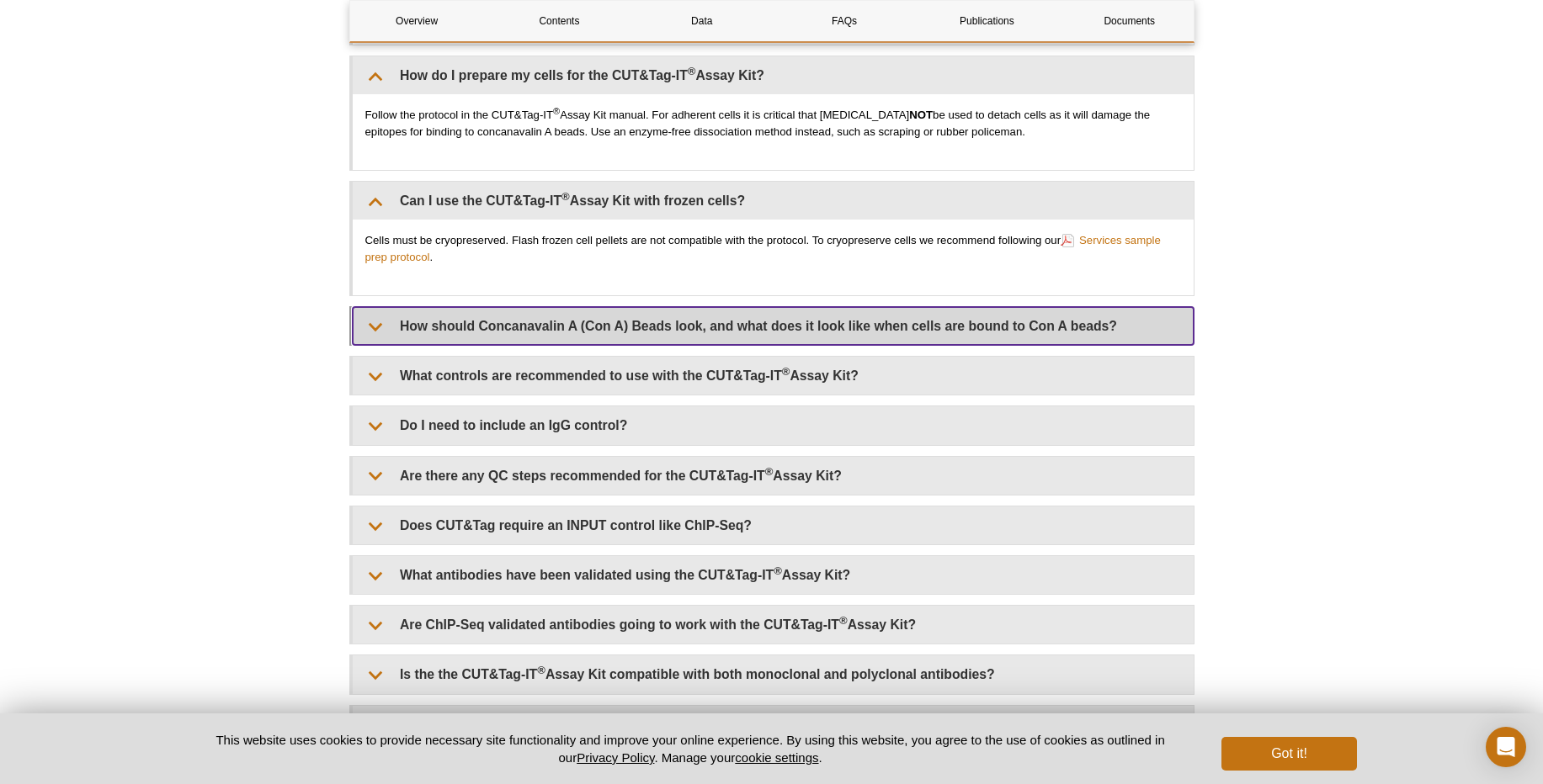
click at [461, 329] on summary "How should Concanavalin A (Con A) Beads look, and what does it look like when c…" at bounding box center [773, 326] width 841 height 38
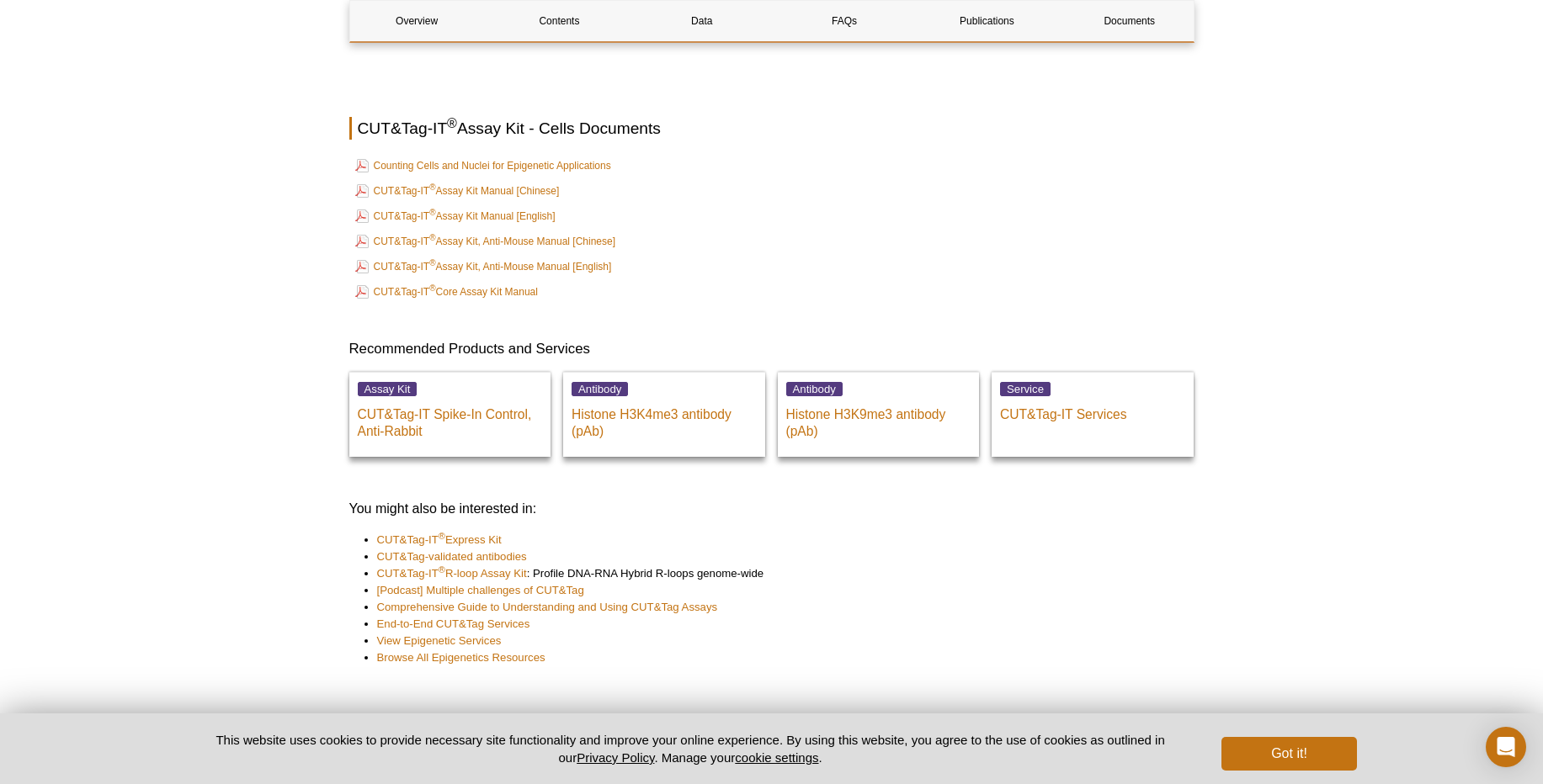
scroll to position [6665, 0]
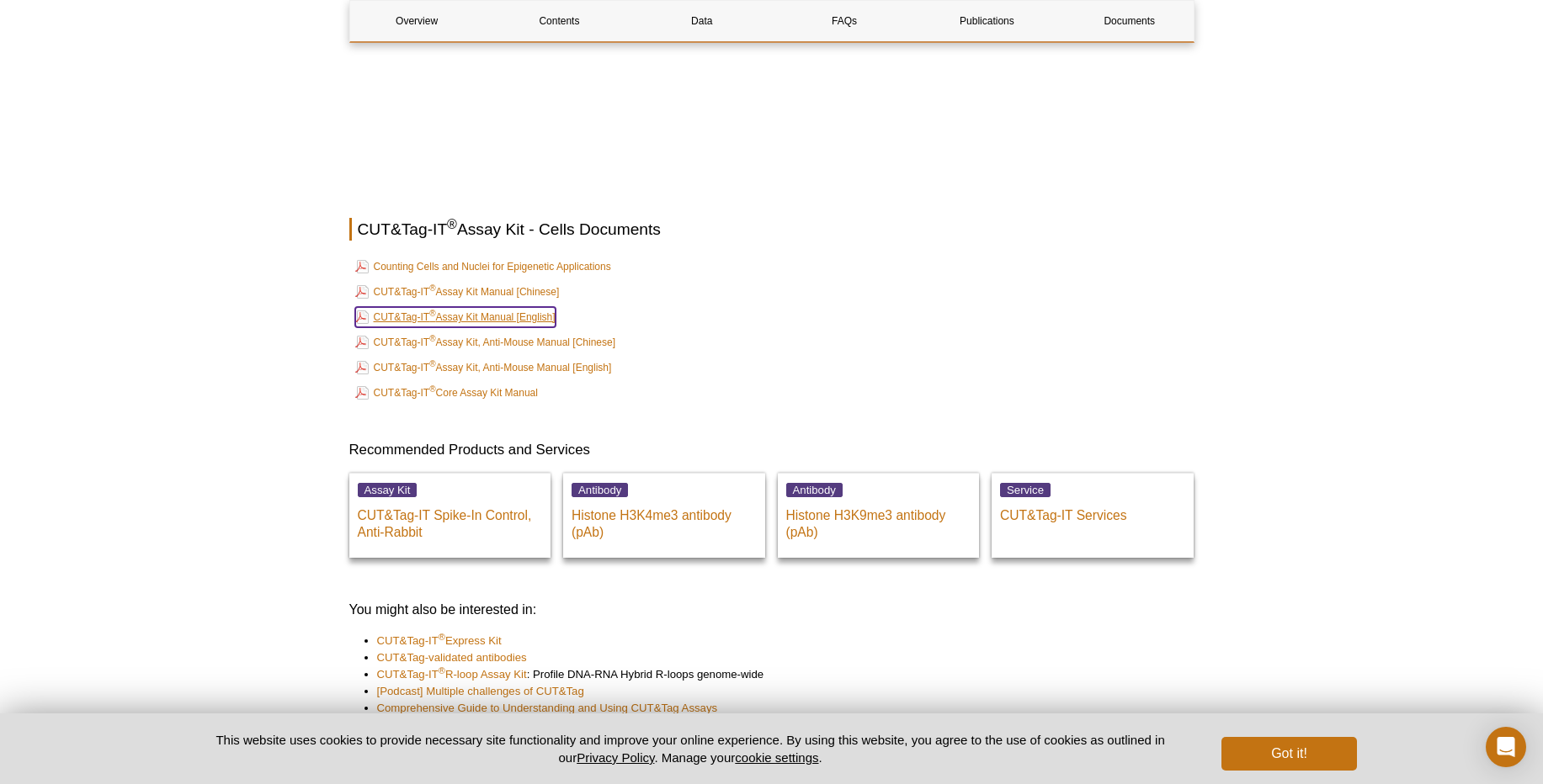
click at [477, 312] on link "CUT&Tag-IT ® Assay Kit Manual [English]" at bounding box center [456, 317] width 201 height 20
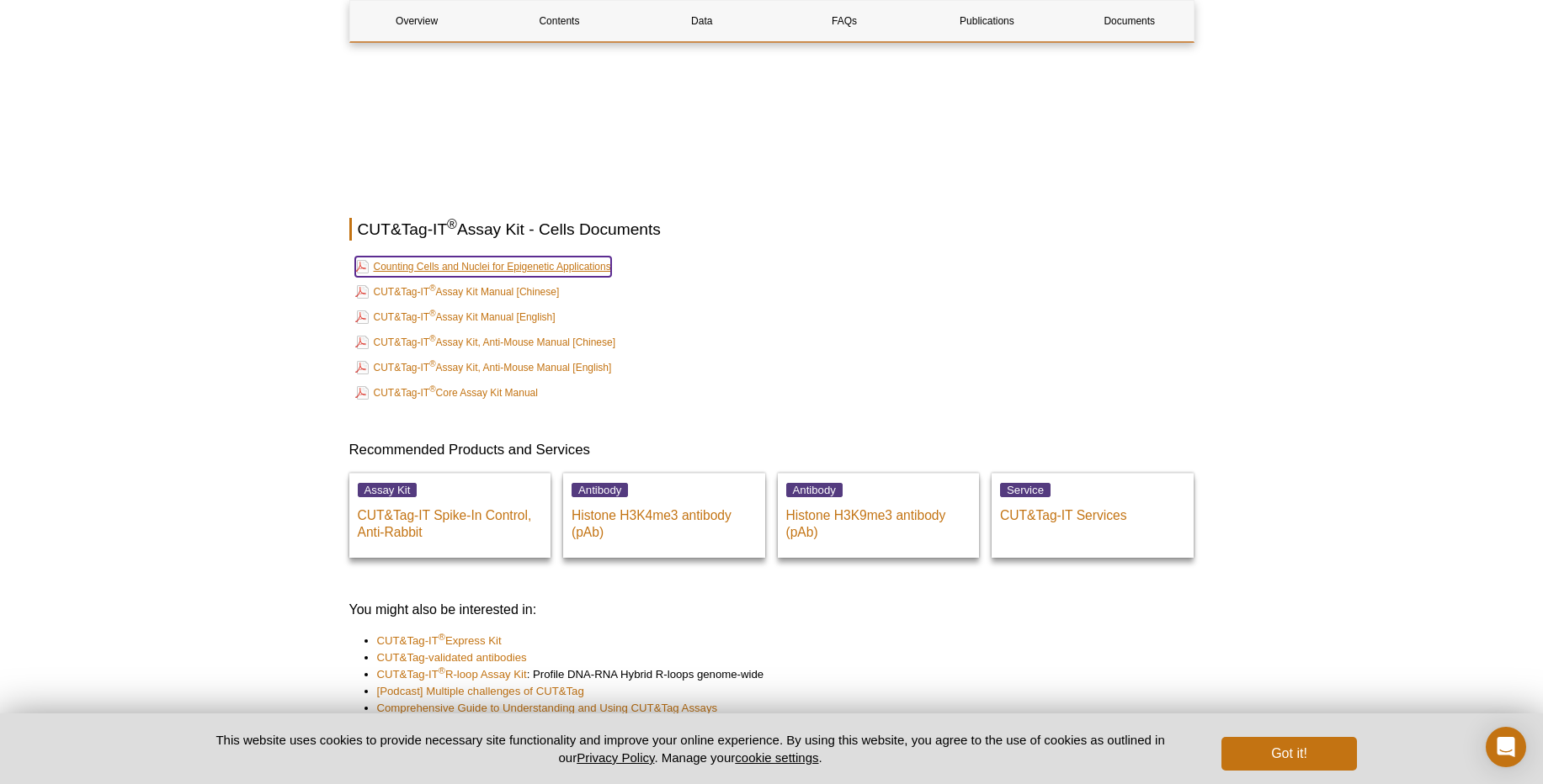
click at [561, 267] on link "Counting Cells and Nuclei for Epigenetic Applications" at bounding box center [483, 266] width 256 height 20
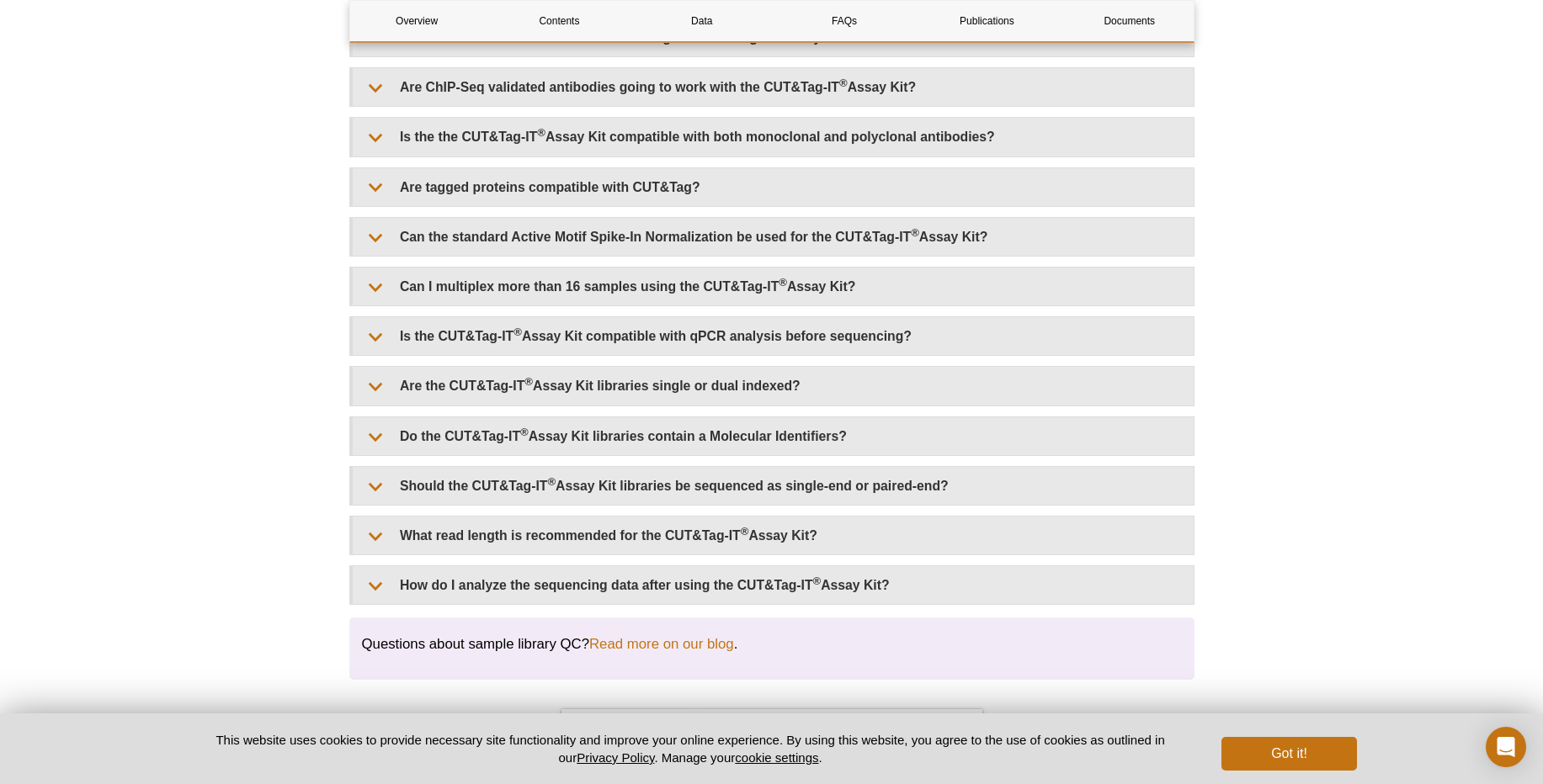
scroll to position [5353, 0]
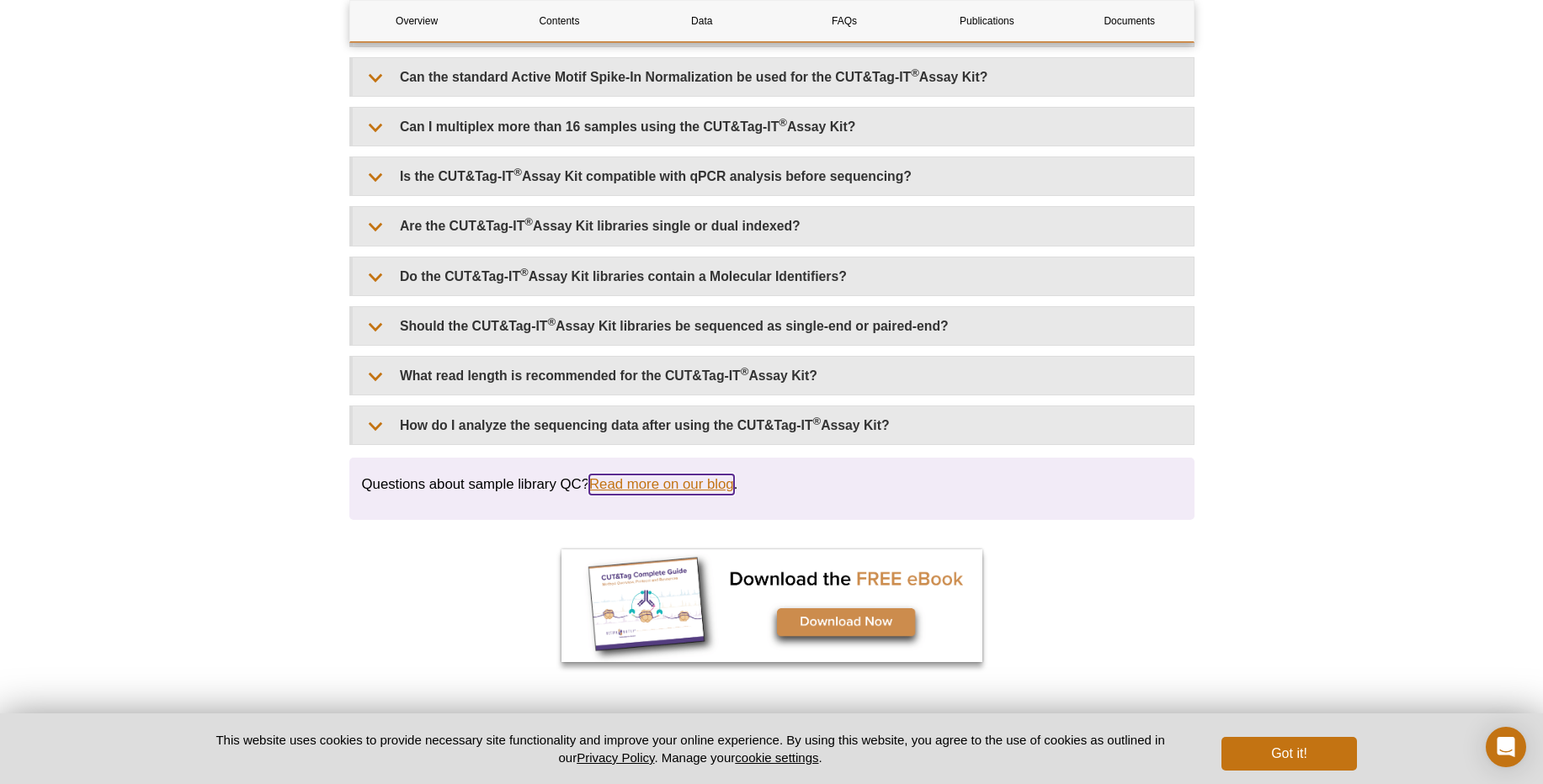
click at [670, 487] on link "Read more on our blog" at bounding box center [661, 484] width 145 height 20
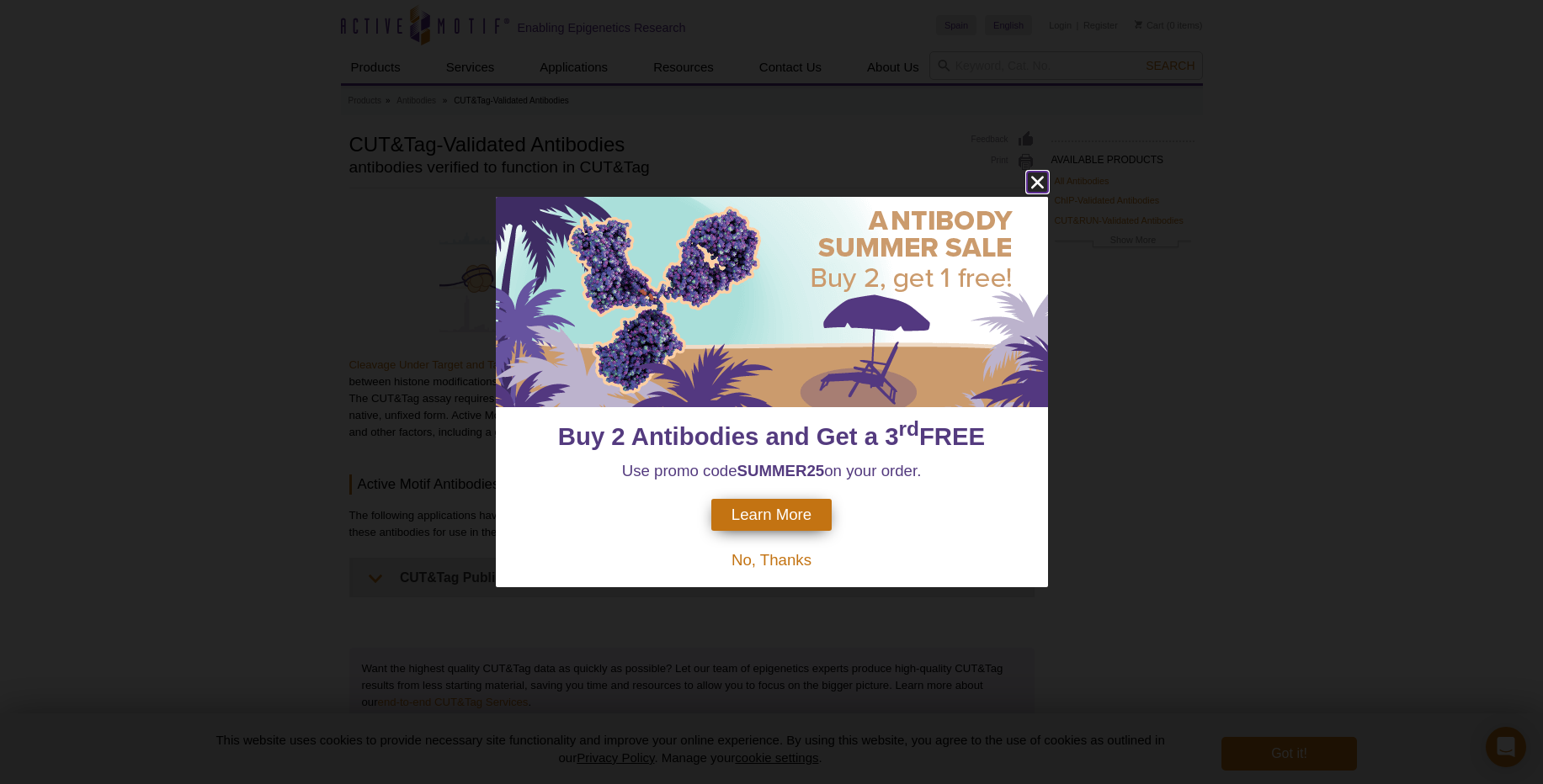
click at [1039, 187] on icon "close" at bounding box center [1038, 183] width 21 height 21
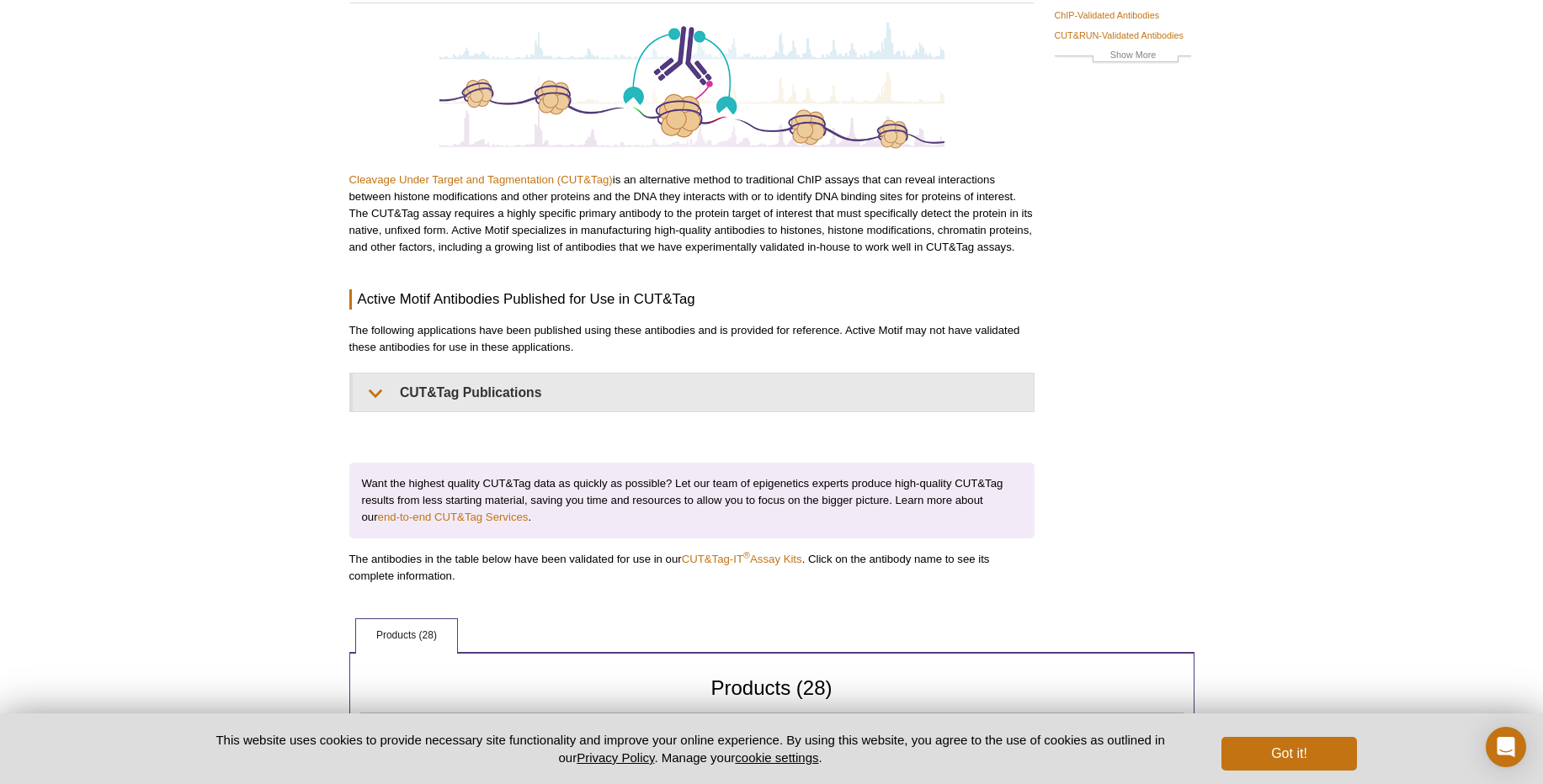
scroll to position [202, 0]
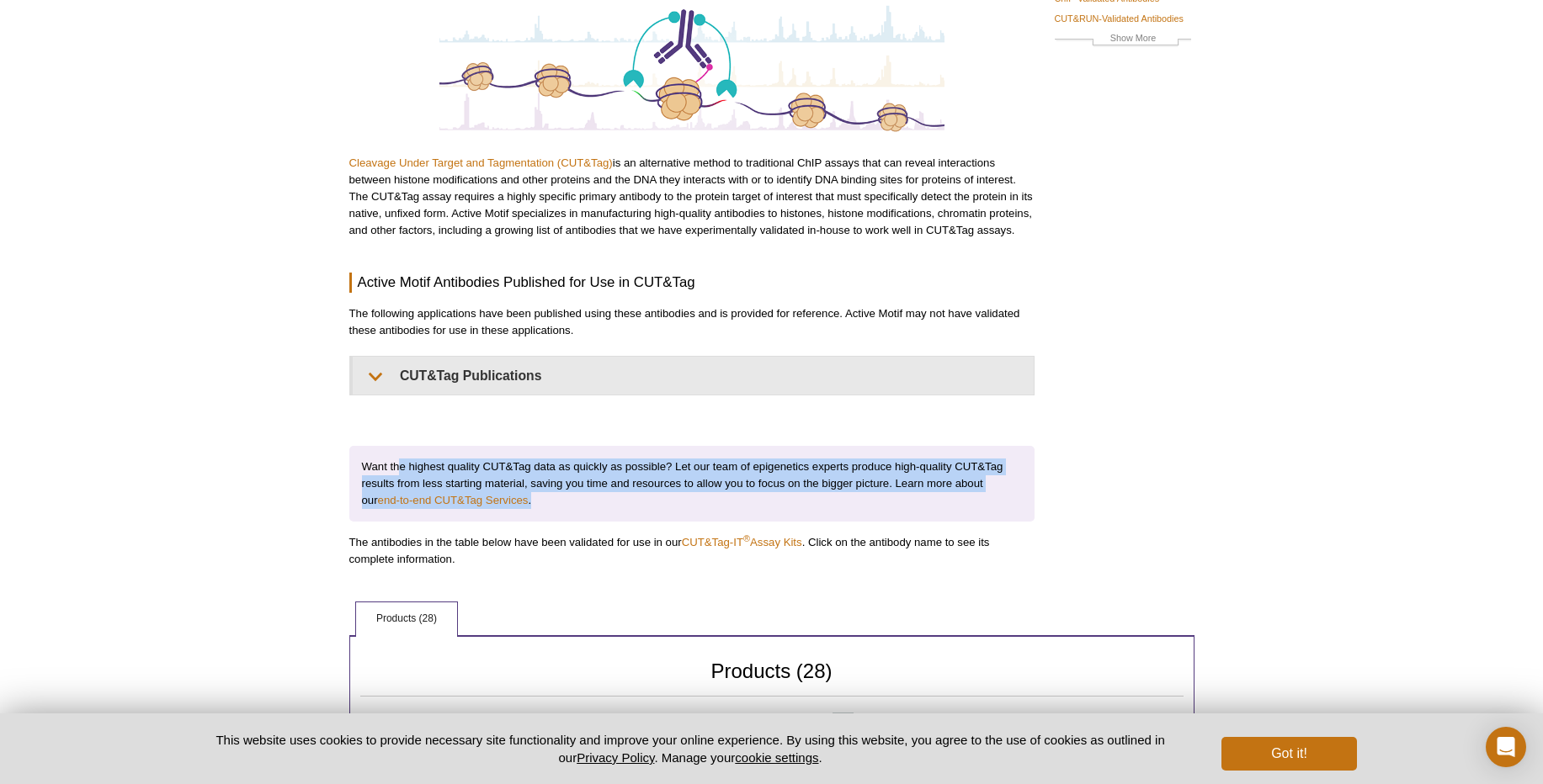
drag, startPoint x: 400, startPoint y: 468, endPoint x: 677, endPoint y: 498, distance: 278.6
click at [677, 498] on p "Want the highest quality CUT&Tag data as quickly as possible? Let our team of e…" at bounding box center [692, 484] width 685 height 76
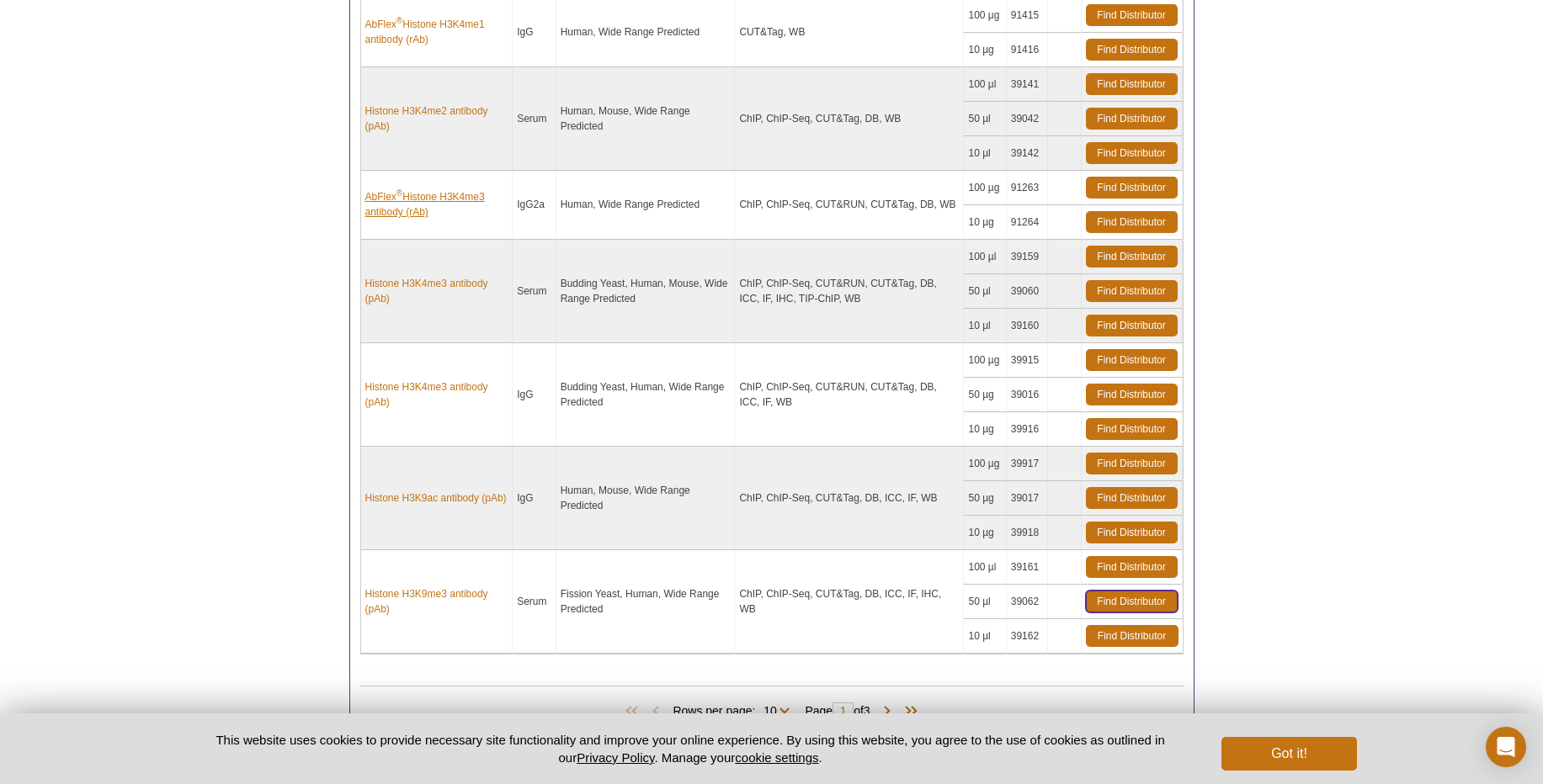
scroll to position [1313, 0]
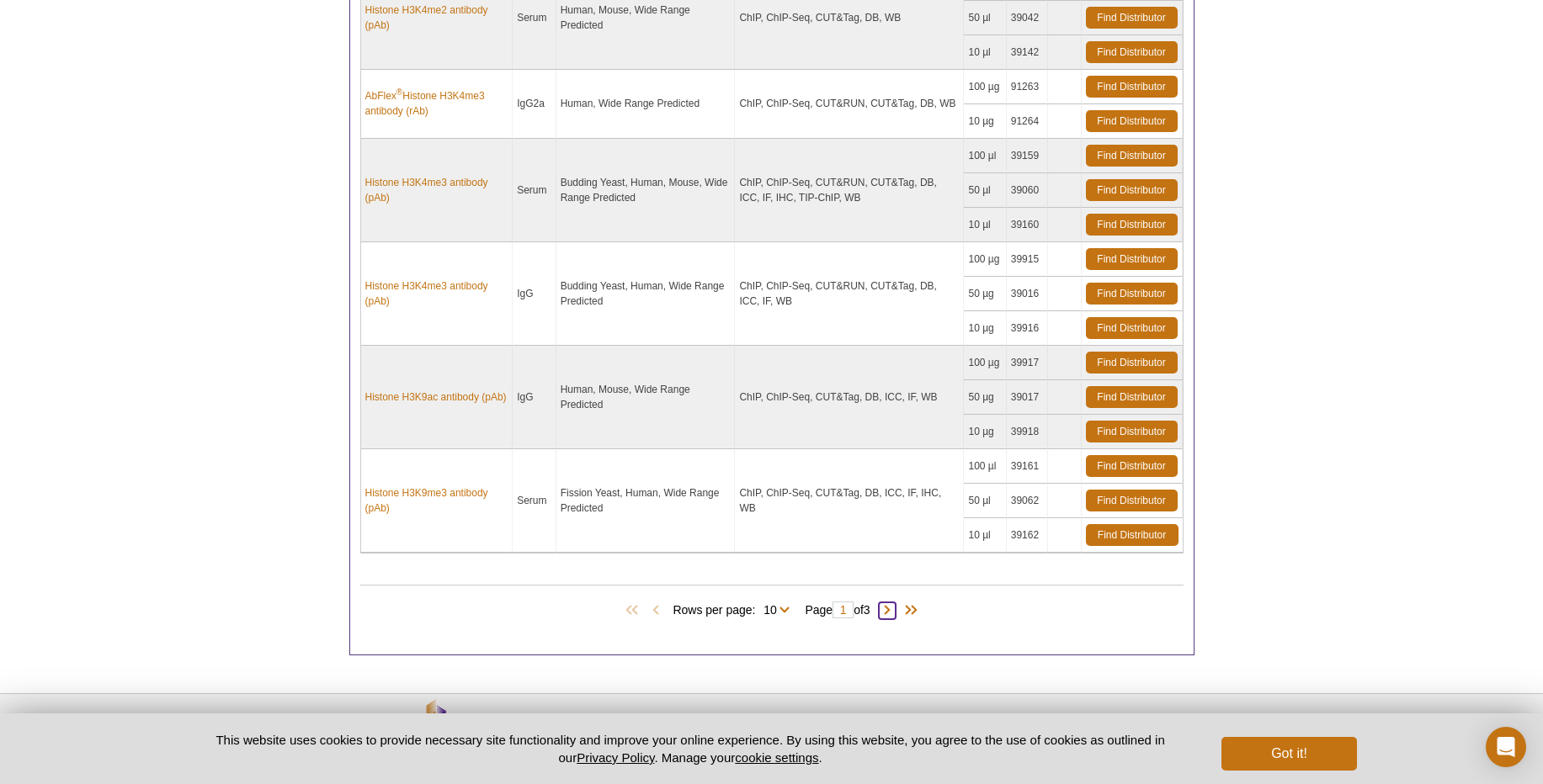
click at [895, 614] on span at bounding box center [887, 611] width 17 height 17
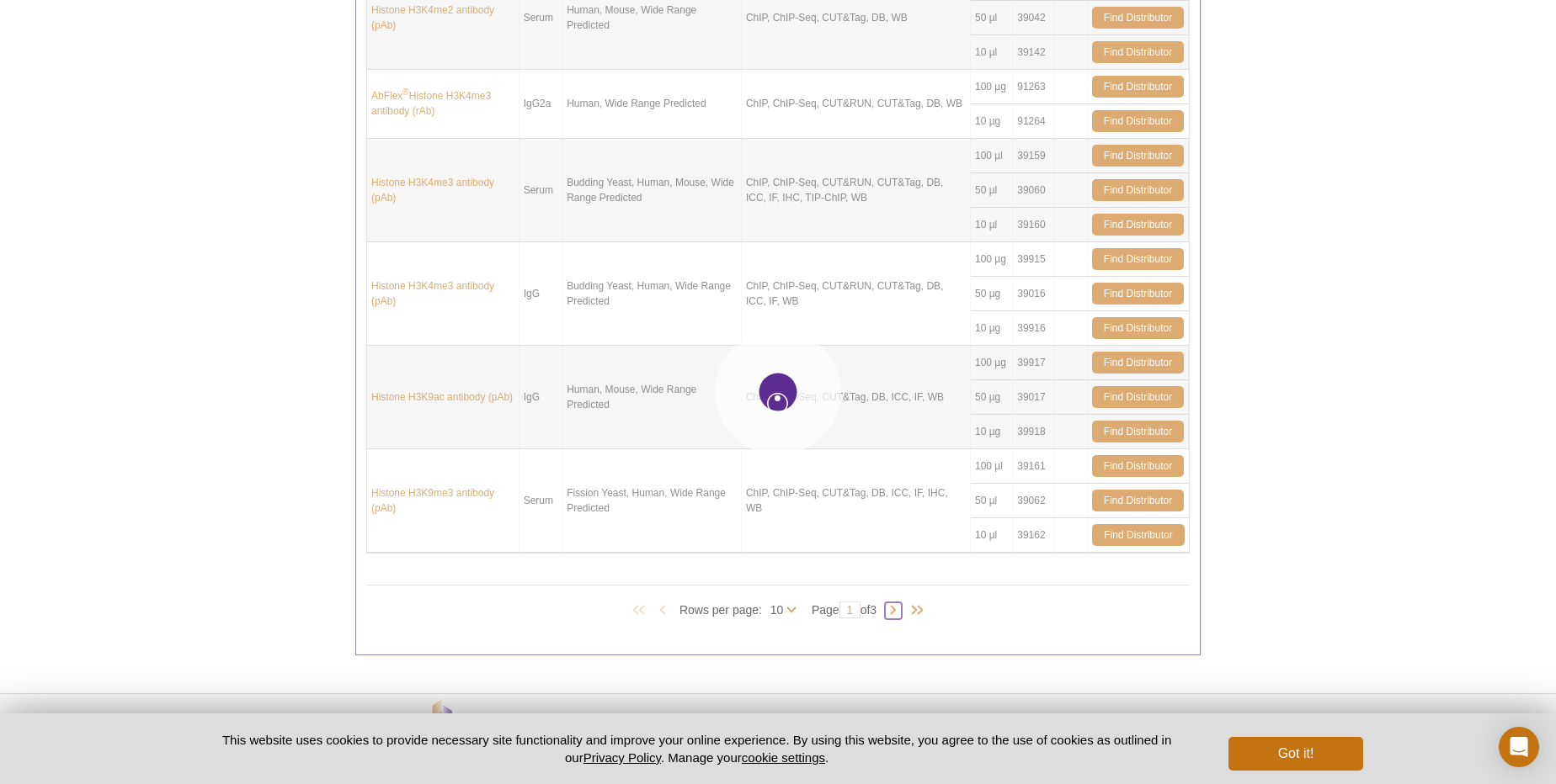
type input "2"
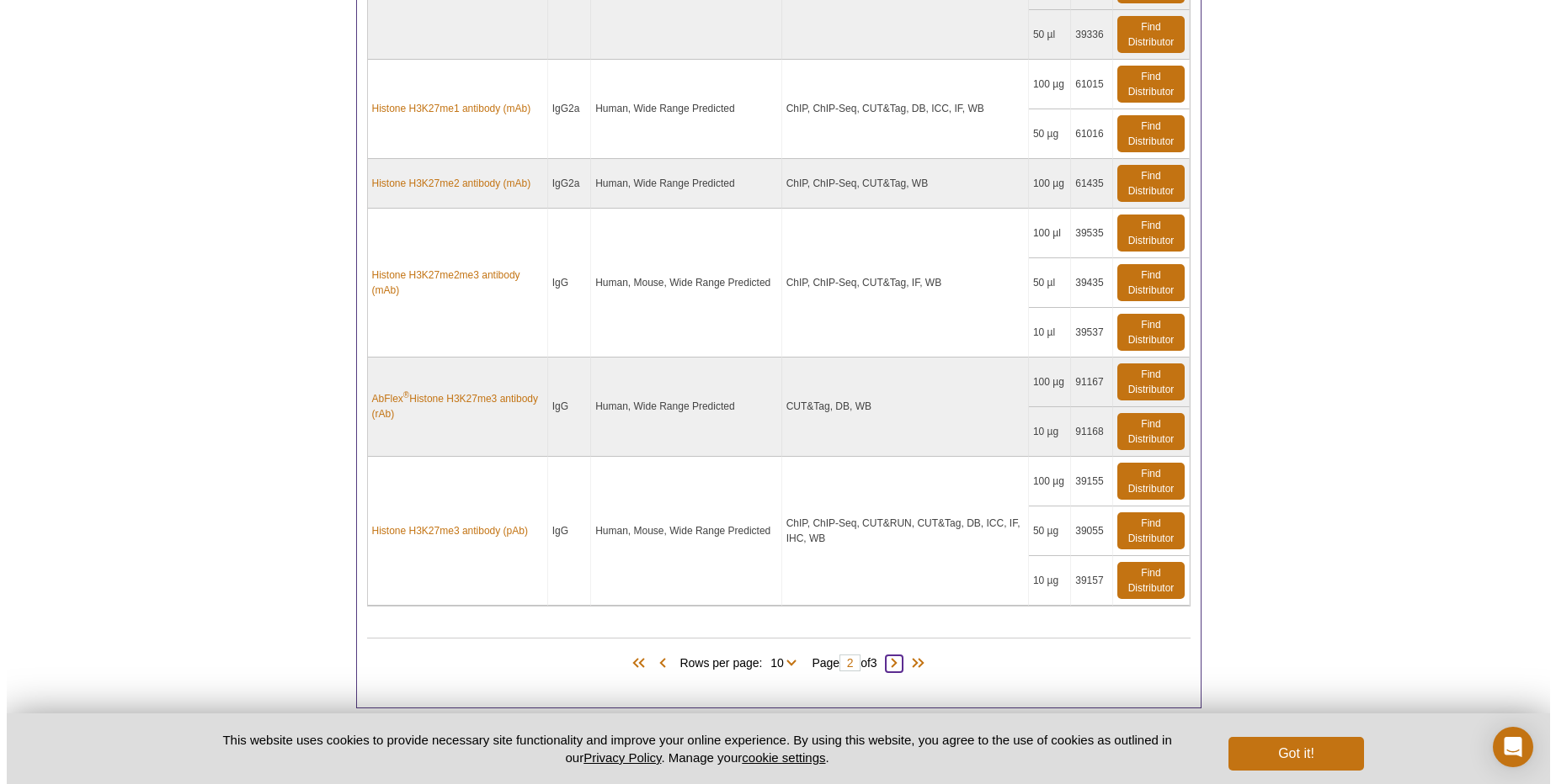
scroll to position [1616, 0]
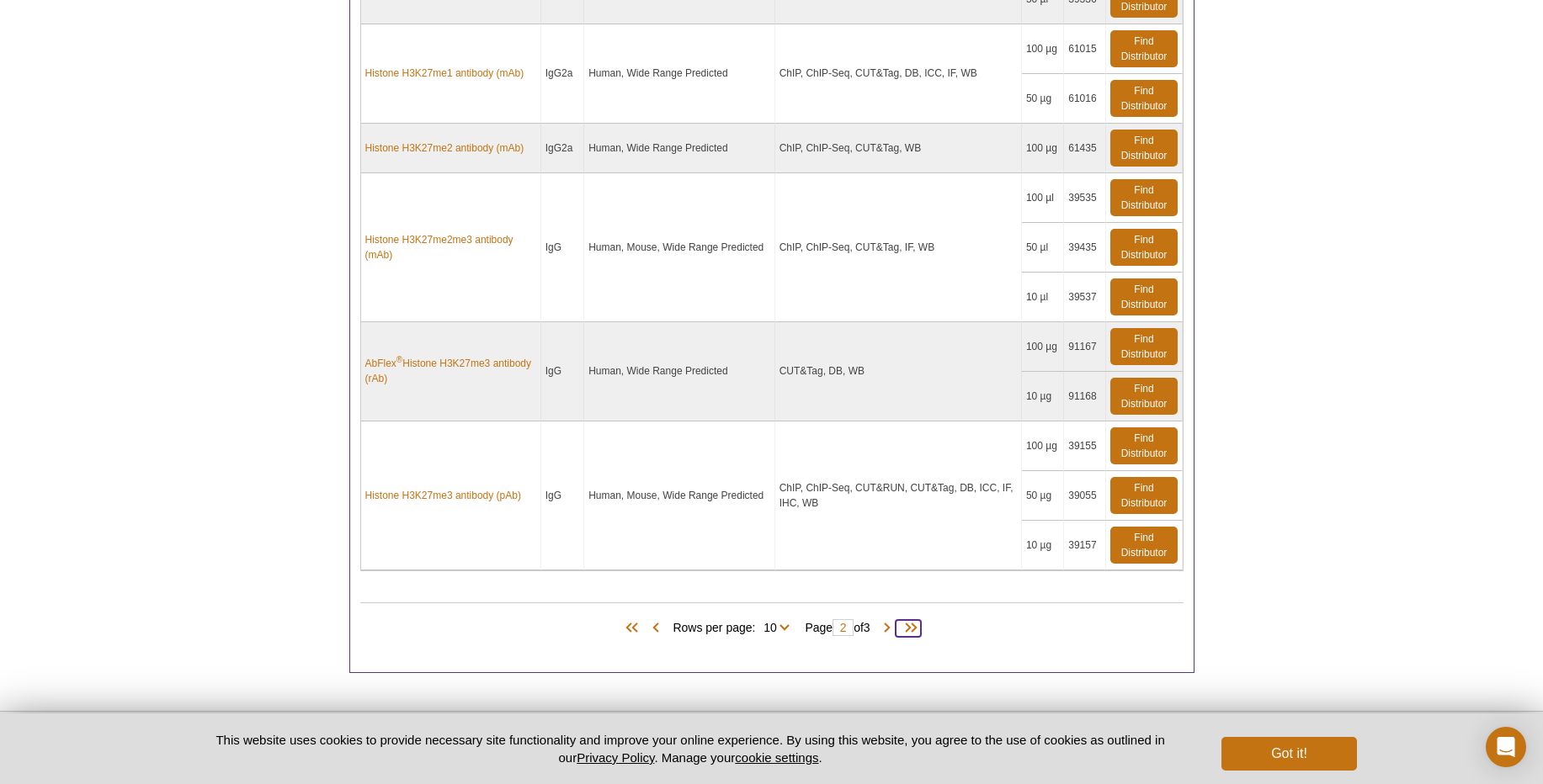
click at [912, 624] on span at bounding box center [908, 629] width 26 height 17
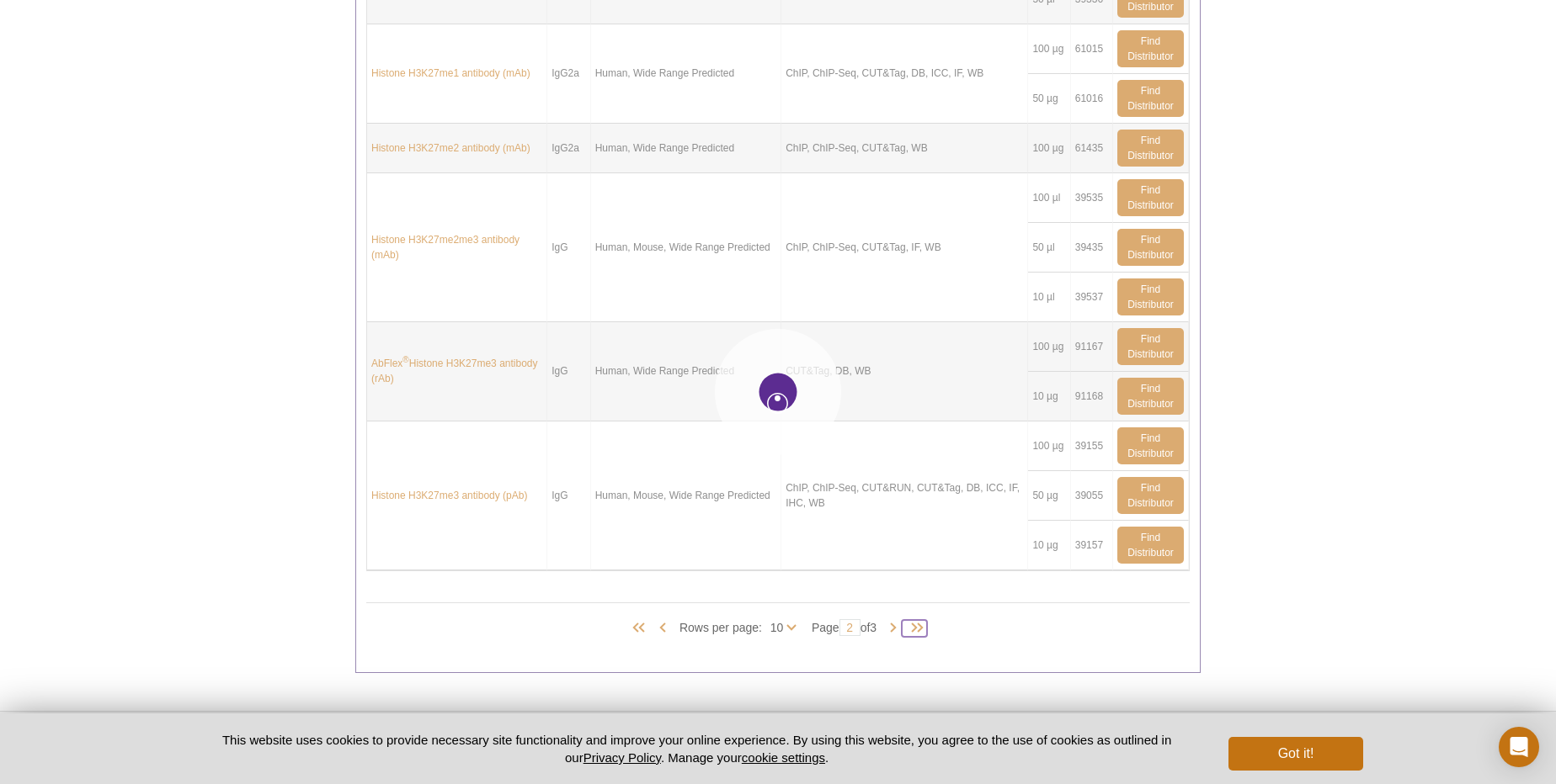
type input "3"
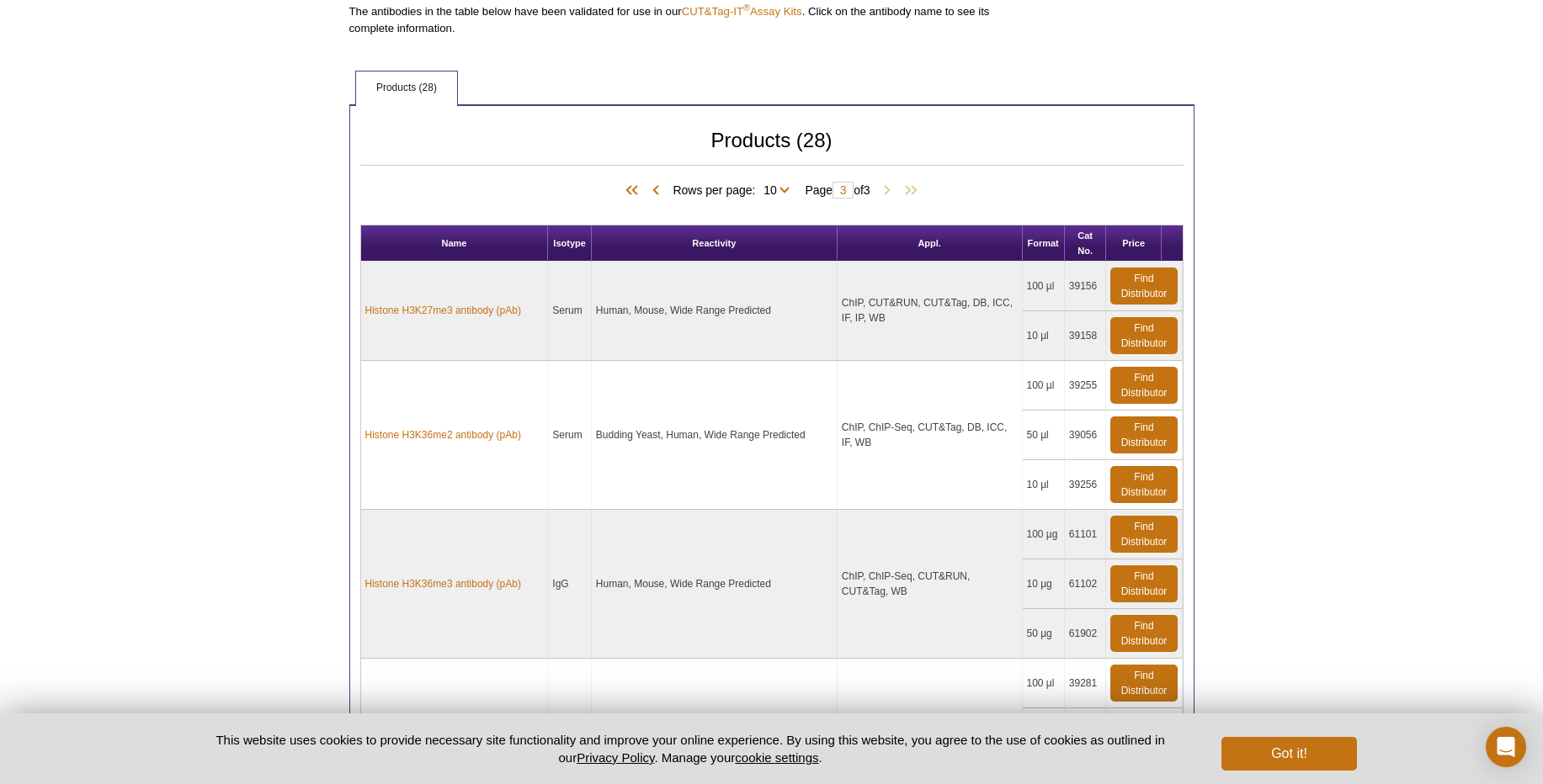
scroll to position [632, 0]
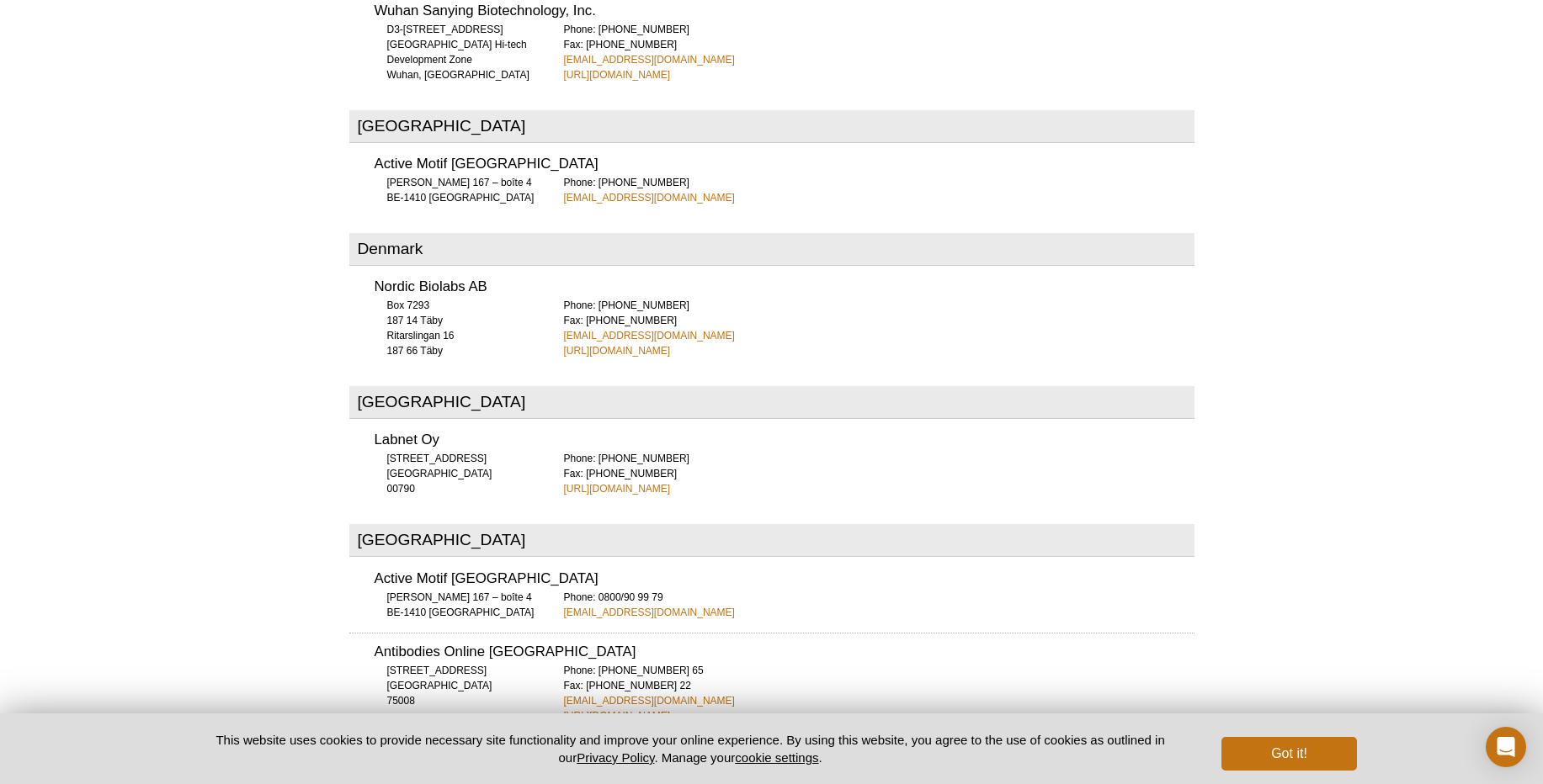
scroll to position [1715, 0]
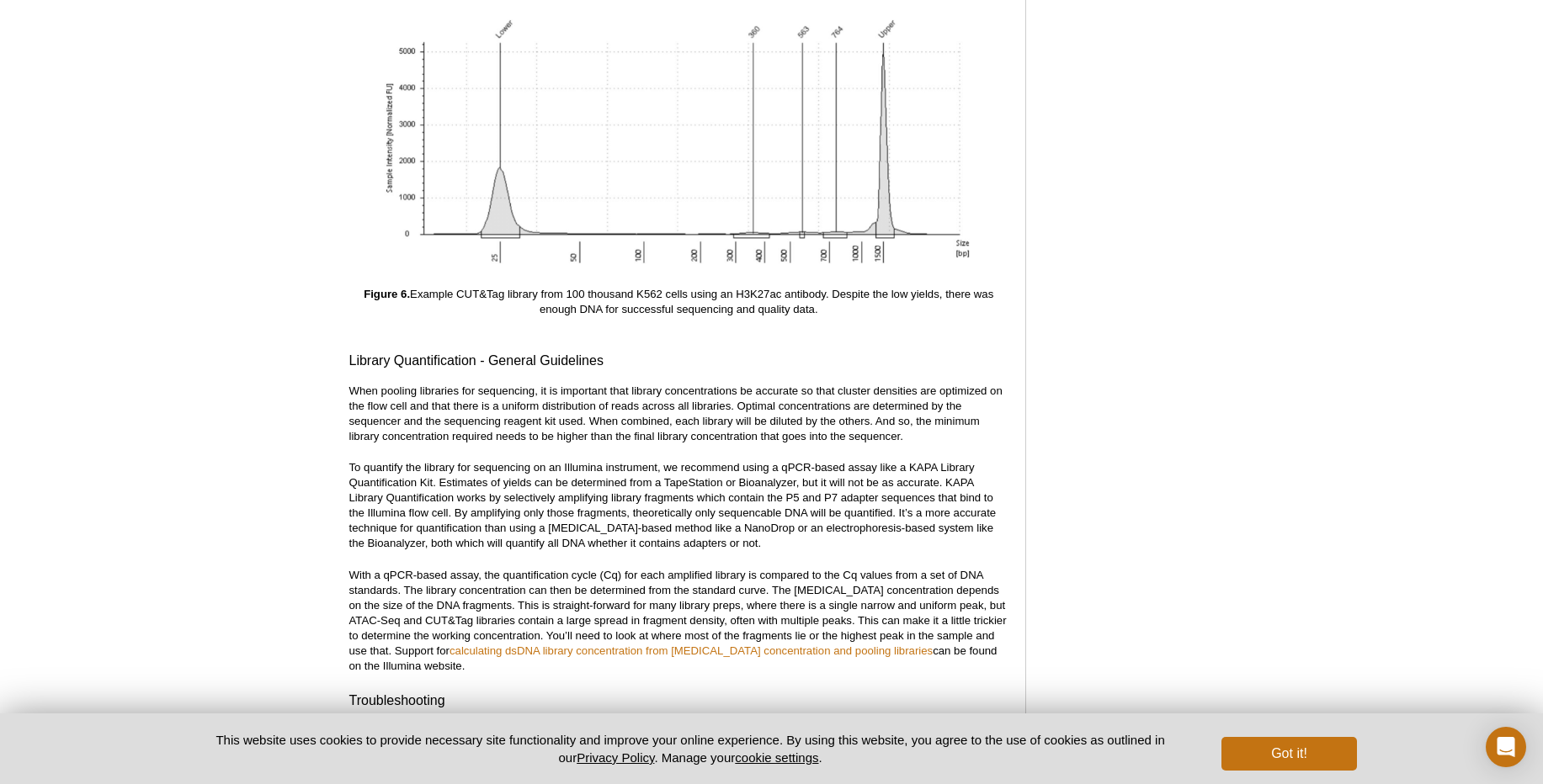
scroll to position [6160, 0]
